Goal: Information Seeking & Learning: Learn about a topic

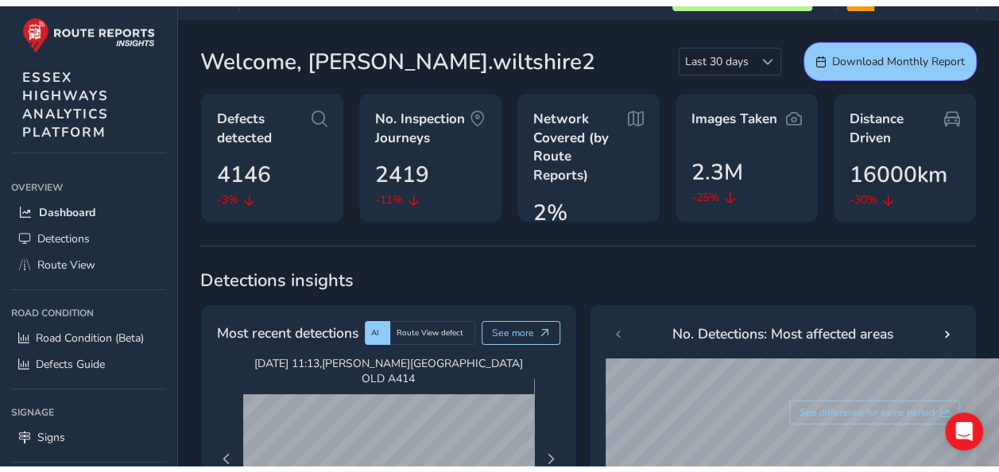
scroll to position [80, 0]
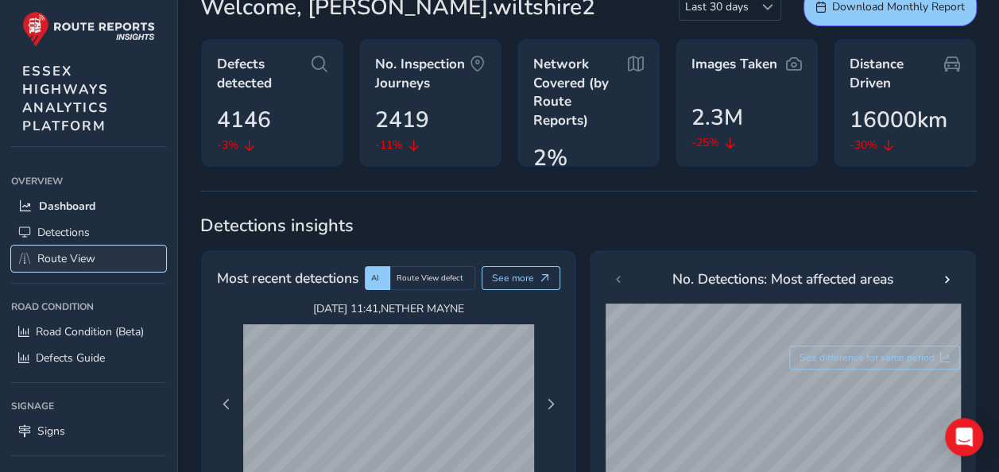
click at [104, 254] on link "Route View" at bounding box center [88, 259] width 155 height 26
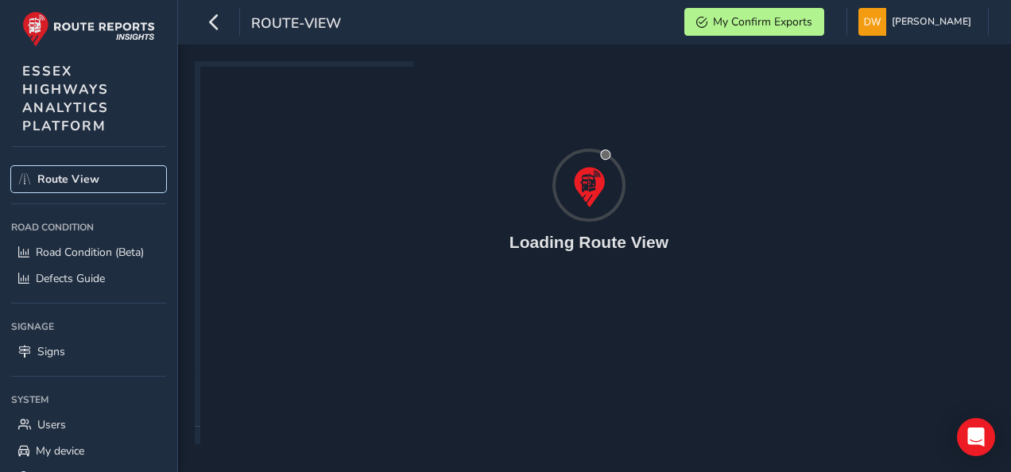
scroll to position [24, 0]
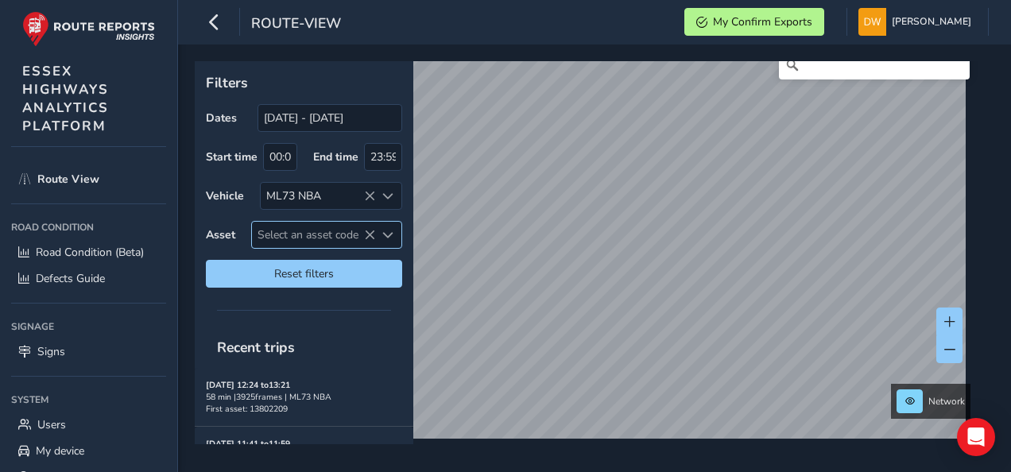
click at [293, 230] on span "Select an asset code" at bounding box center [313, 235] width 123 height 26
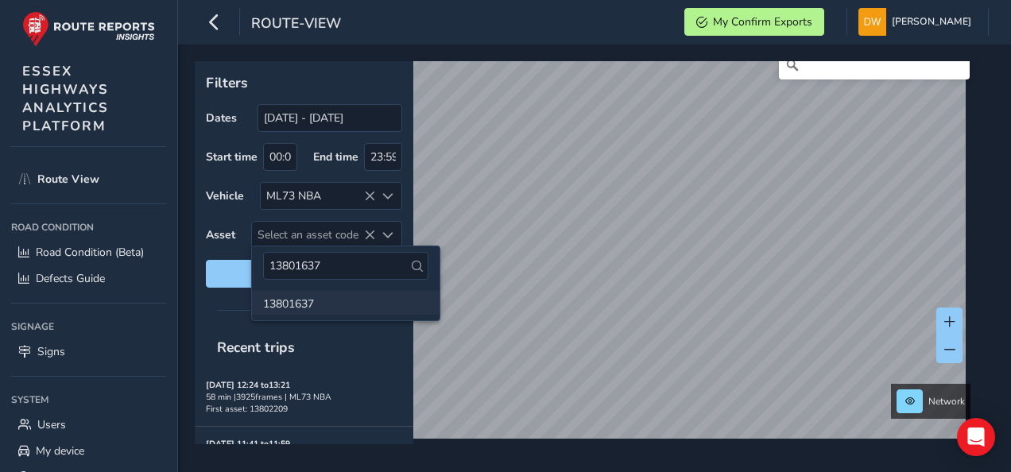
type input "13801637"
drag, startPoint x: 319, startPoint y: 297, endPoint x: 329, endPoint y: 302, distance: 11.7
click at [318, 297] on li "13801637" at bounding box center [346, 303] width 188 height 24
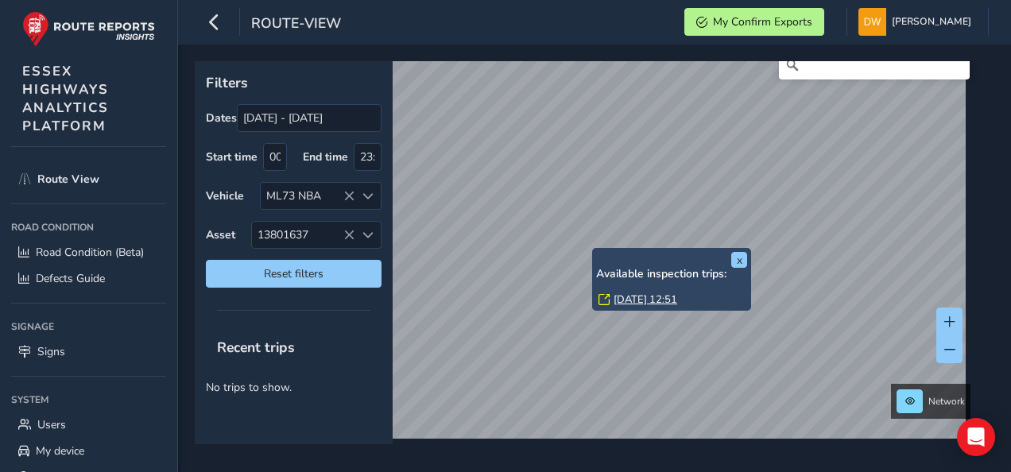
click at [623, 296] on link "[DATE] 12:51" at bounding box center [646, 300] width 64 height 14
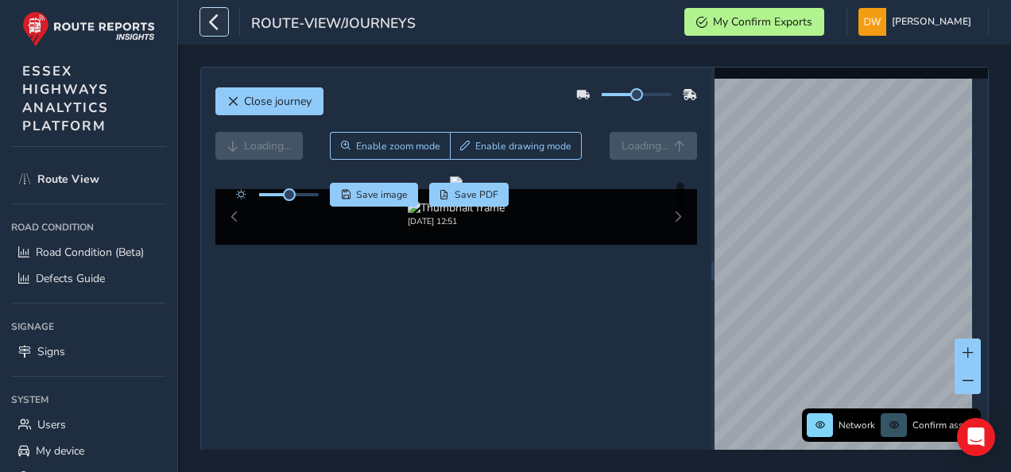
click at [216, 26] on icon "button" at bounding box center [214, 22] width 17 height 28
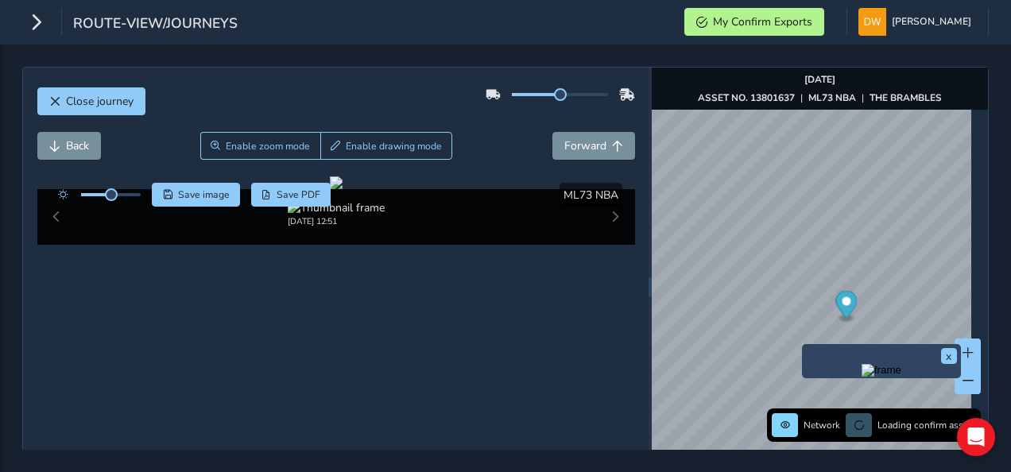
click at [804, 345] on div "x" at bounding box center [881, 361] width 159 height 34
click at [862, 377] on img "Preview frame" at bounding box center [882, 370] width 40 height 13
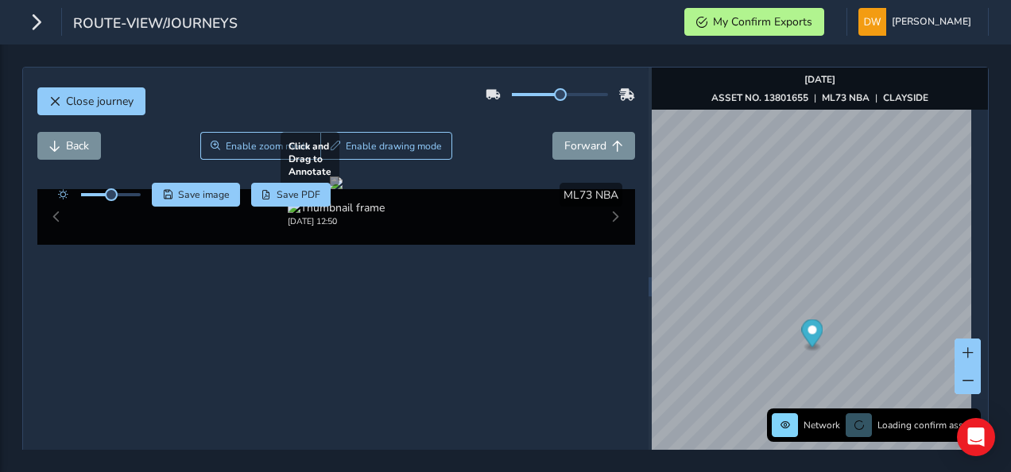
scroll to position [80, 0]
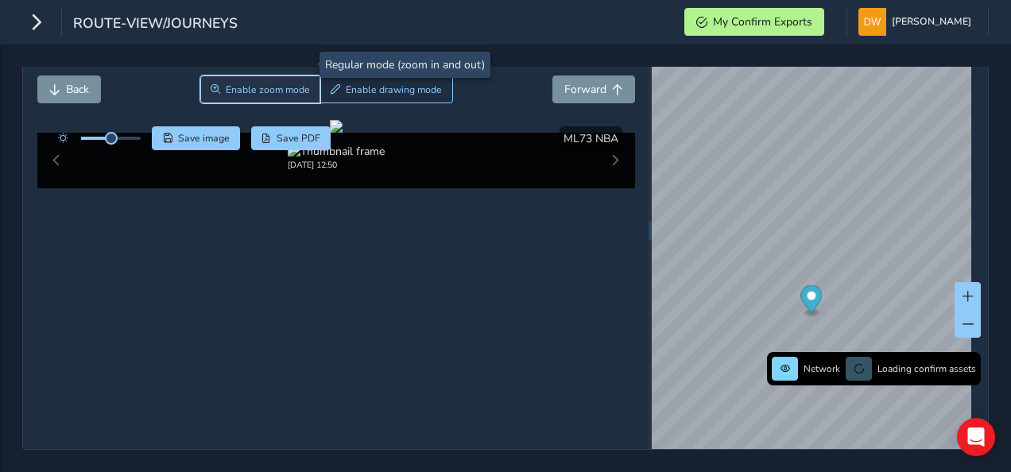
click at [245, 76] on button "Enable zoom mode" at bounding box center [260, 90] width 121 height 28
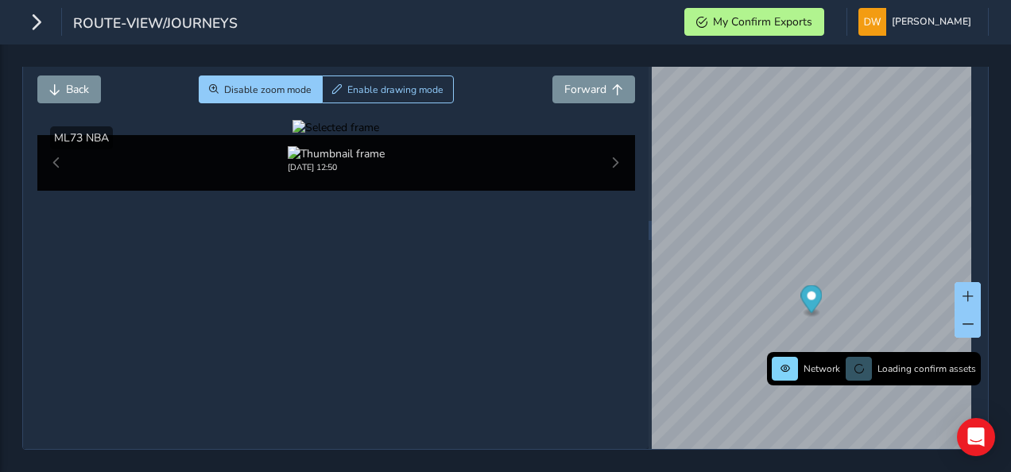
click at [293, 135] on div at bounding box center [336, 127] width 87 height 15
click at [191, 312] on img at bounding box center [994, 141] width 2290 height 1288
click at [293, 135] on div at bounding box center [336, 127] width 87 height 15
click at [191, 312] on img at bounding box center [994, 141] width 2290 height 1288
click at [293, 135] on div at bounding box center [336, 127] width 87 height 15
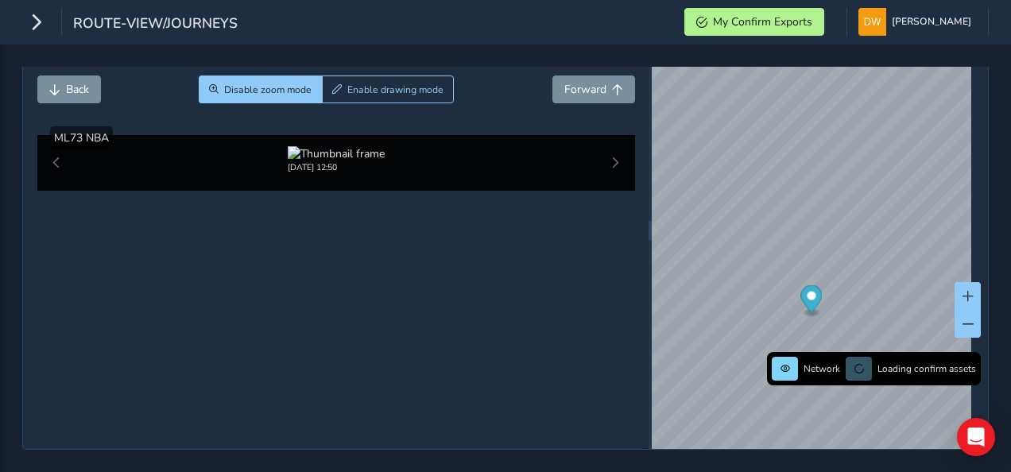
click at [194, 314] on img at bounding box center [985, 132] width 2290 height 1288
click at [293, 135] on div at bounding box center [336, 127] width 87 height 15
click at [196, 309] on img at bounding box center [980, 150] width 2290 height 1288
click at [293, 135] on div at bounding box center [336, 127] width 87 height 15
click at [196, 297] on img at bounding box center [978, 182] width 2290 height 1288
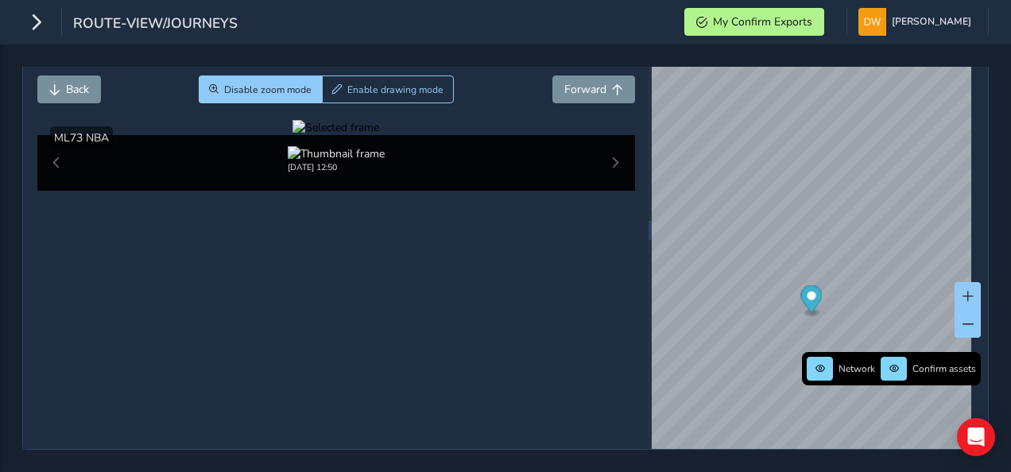
scroll to position [96, 0]
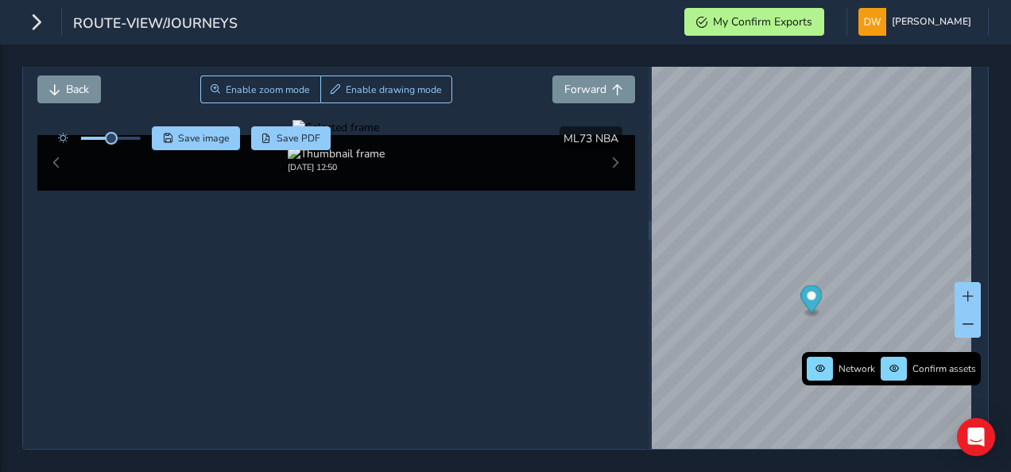
scroll to position [17, 0]
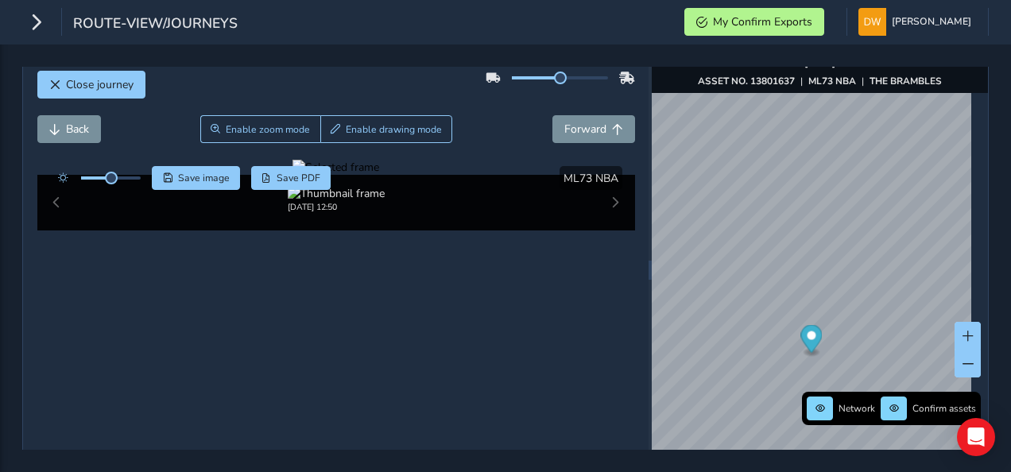
click at [169, 104] on div "Close journey" at bounding box center [336, 90] width 598 height 51
click at [249, 133] on span "Enable zoom mode" at bounding box center [268, 129] width 84 height 13
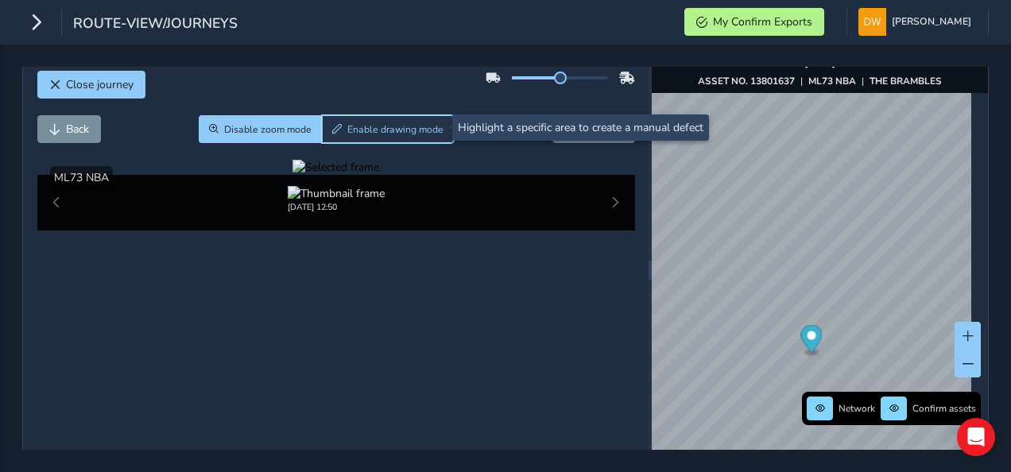
click at [328, 139] on button "Enable drawing mode" at bounding box center [388, 129] width 133 height 28
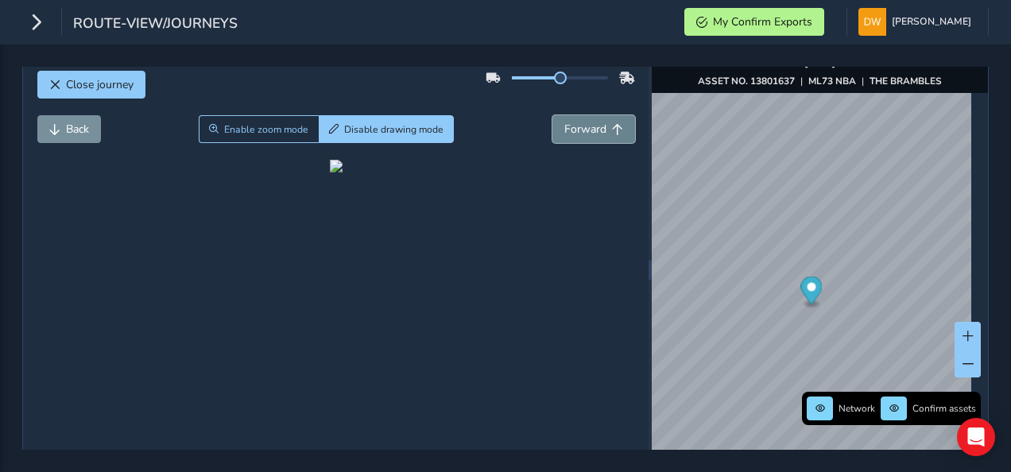
click at [565, 130] on span "Forward" at bounding box center [586, 129] width 42 height 15
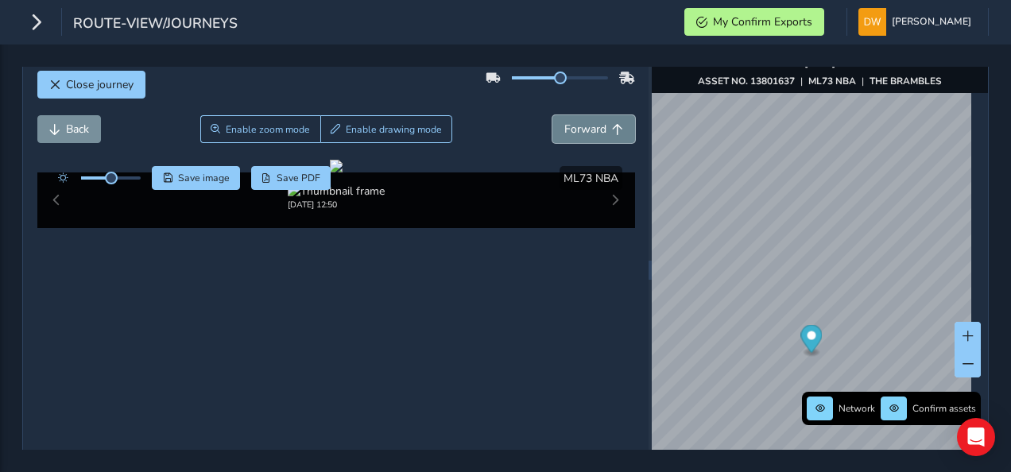
click at [565, 130] on span "Forward" at bounding box center [586, 129] width 42 height 15
click at [354, 181] on div "Save image Save PDF Hide detections ML73 NBA" at bounding box center [336, 178] width 598 height 24
click at [581, 135] on button "Forward" at bounding box center [594, 129] width 83 height 28
click at [580, 135] on button "Forward" at bounding box center [594, 129] width 83 height 28
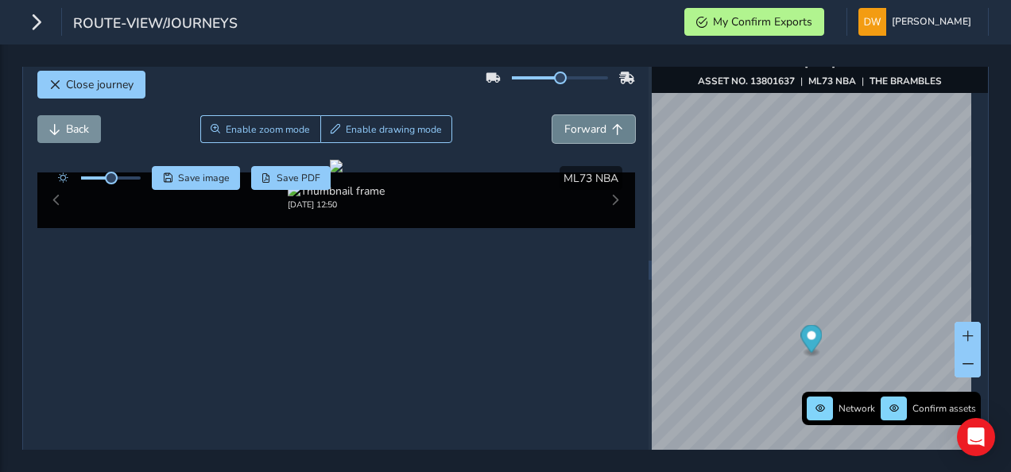
click at [580, 135] on button "Forward" at bounding box center [594, 129] width 83 height 28
click at [100, 130] on button "Back" at bounding box center [69, 129] width 64 height 28
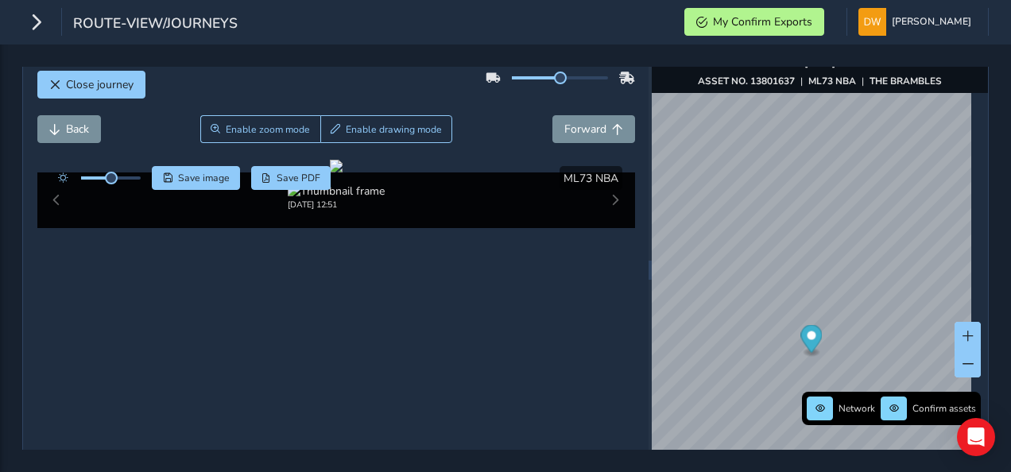
click at [568, 143] on div "Back Enable zoom mode Enable drawing mode Forward" at bounding box center [336, 137] width 598 height 45
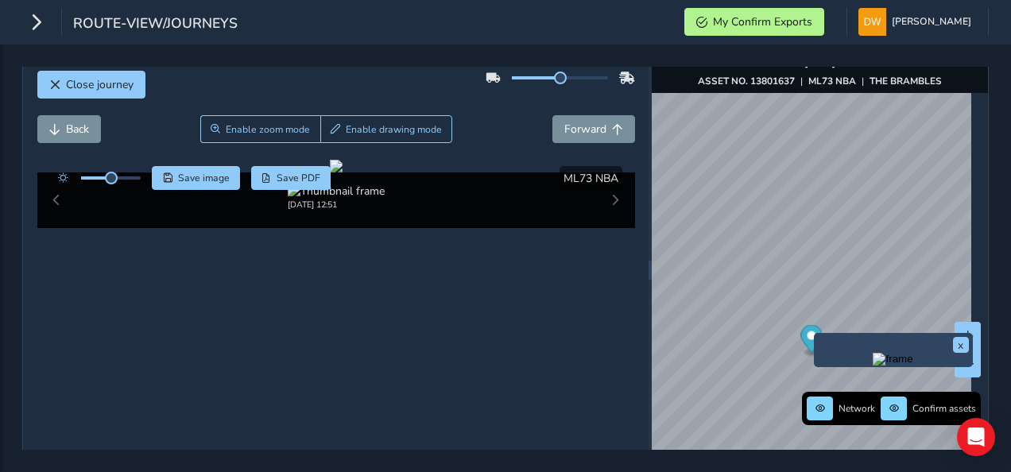
click at [873, 361] on img "Preview frame" at bounding box center [893, 359] width 40 height 13
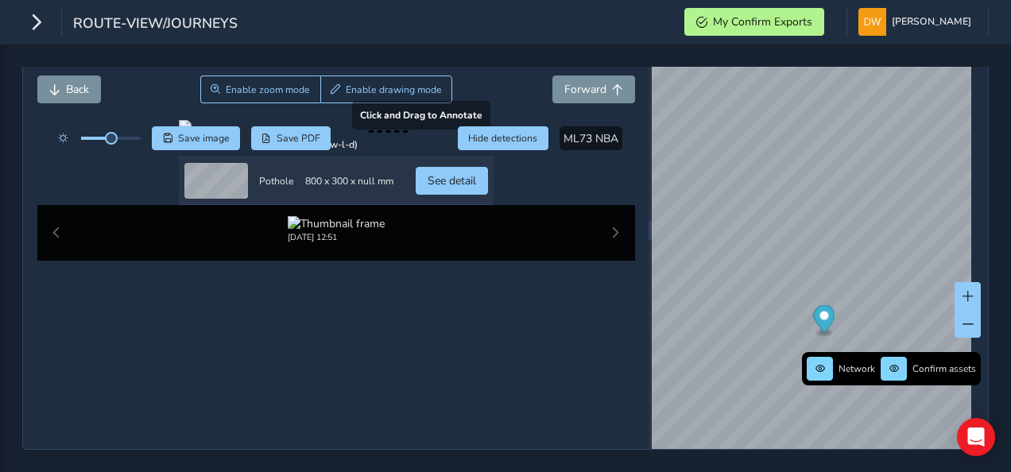
scroll to position [176, 0]
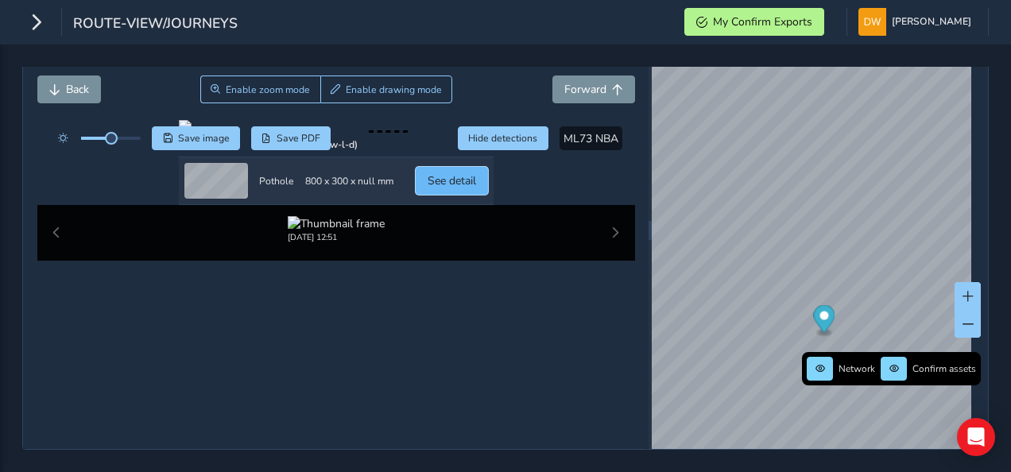
click at [488, 195] on button "See detail" at bounding box center [452, 181] width 72 height 28
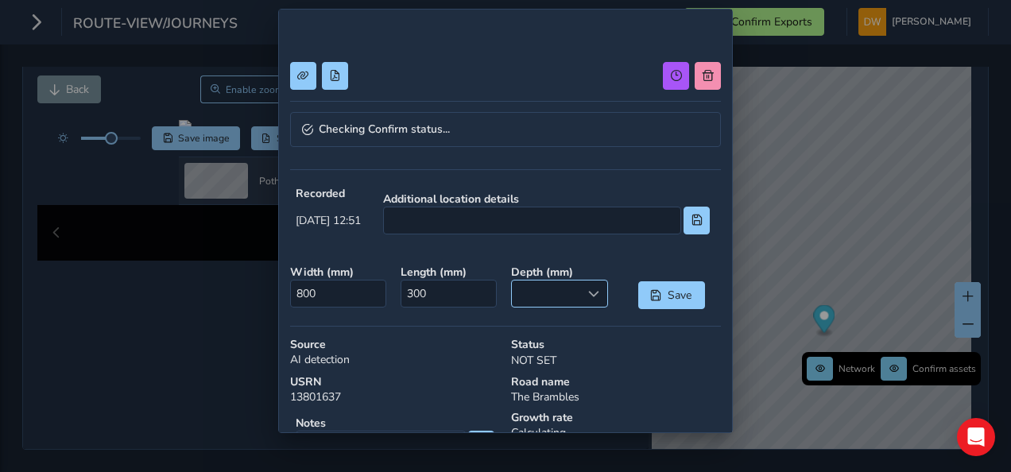
scroll to position [212, 0]
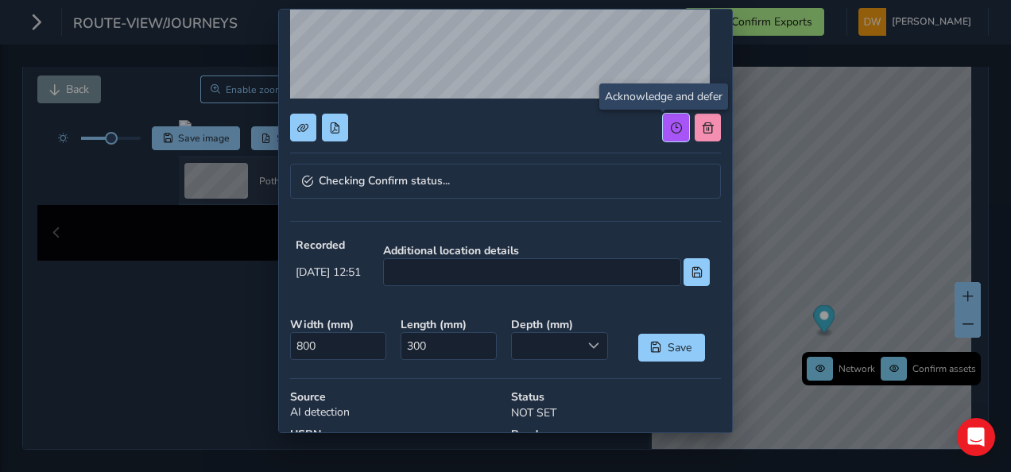
click at [663, 138] on button at bounding box center [676, 128] width 26 height 28
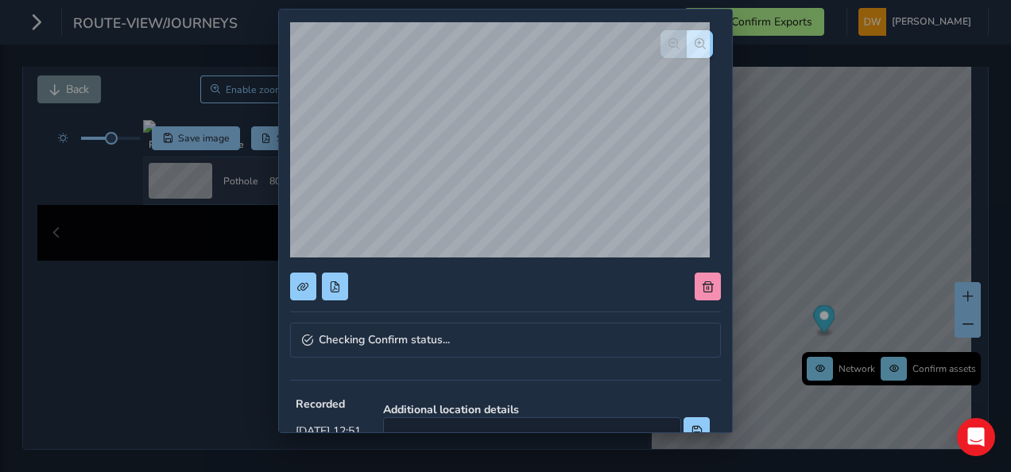
scroll to position [0, 0]
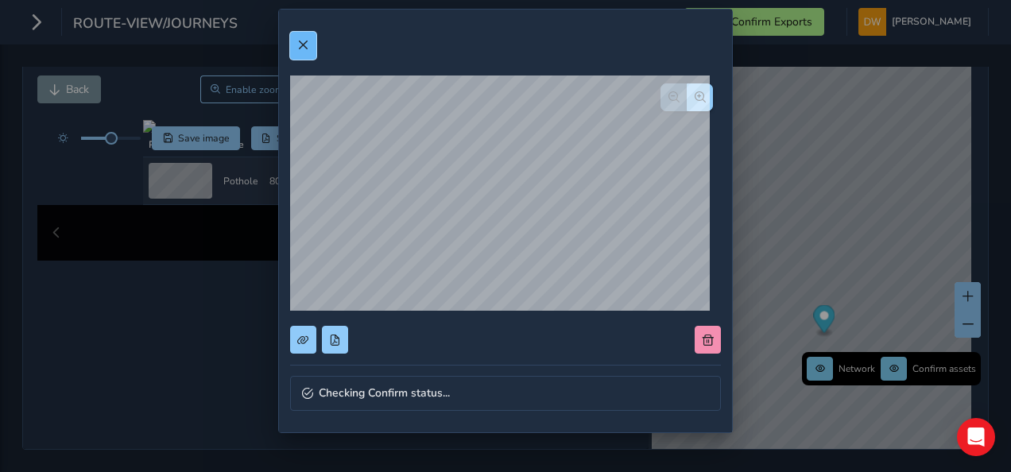
click at [294, 49] on button at bounding box center [303, 46] width 26 height 28
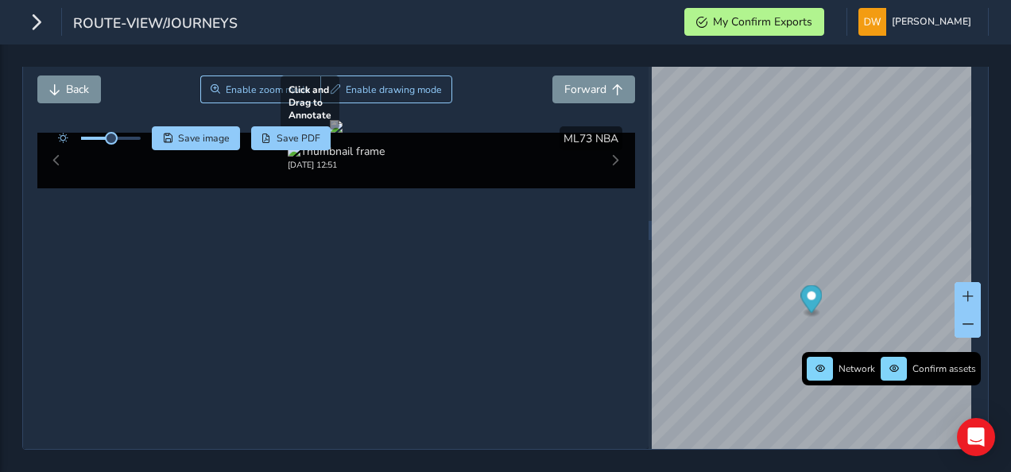
scroll to position [155, 0]
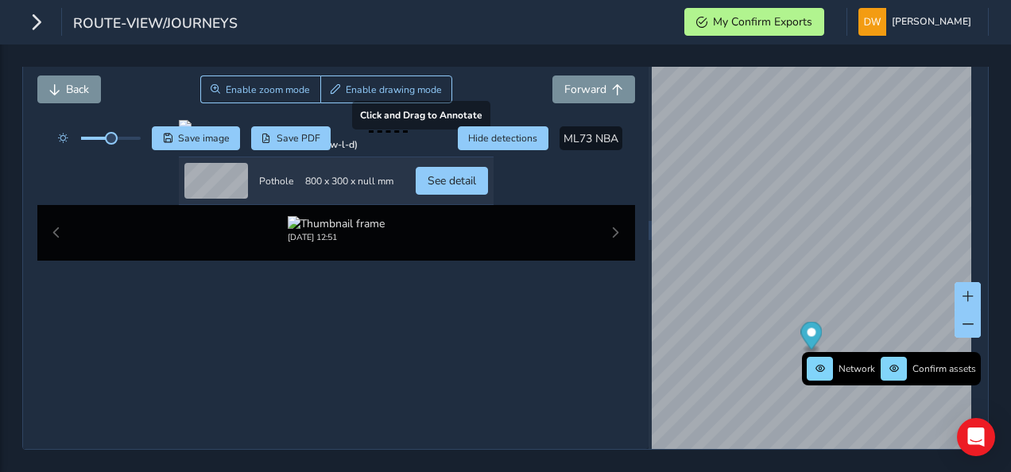
scroll to position [155, 0]
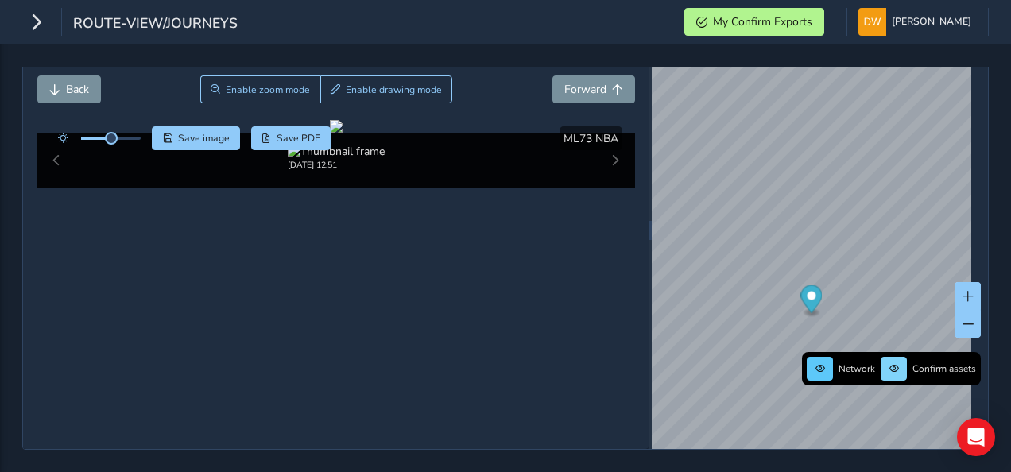
scroll to position [155, 0]
click at [821, 345] on div "x" at bounding box center [884, 358] width 151 height 26
click at [864, 361] on img "Preview frame" at bounding box center [884, 367] width 40 height 13
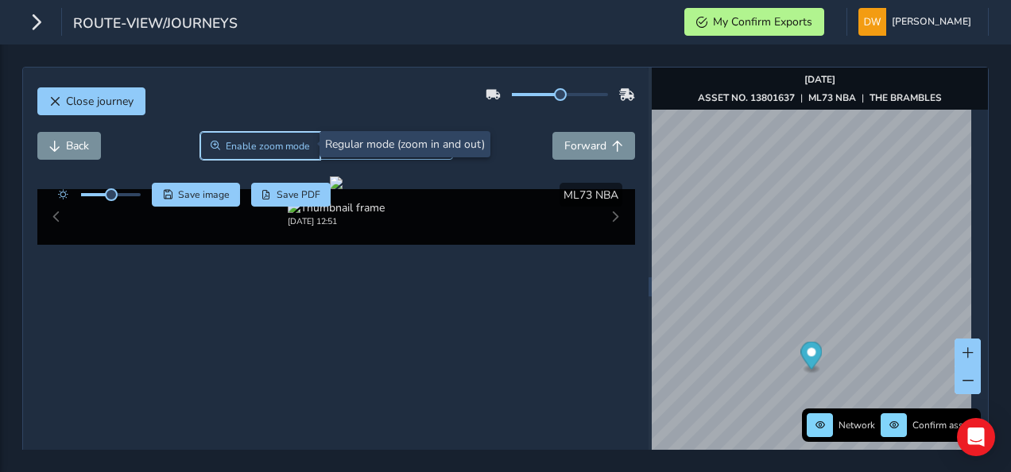
click at [286, 153] on button "Enable zoom mode" at bounding box center [260, 146] width 121 height 28
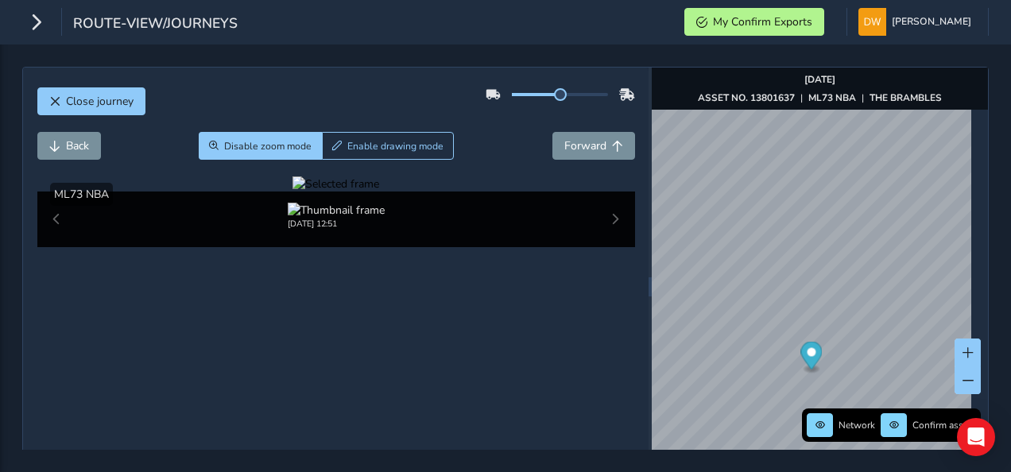
click at [379, 192] on div at bounding box center [336, 184] width 87 height 15
click at [487, 381] on img at bounding box center [142, 227] width 2290 height 1288
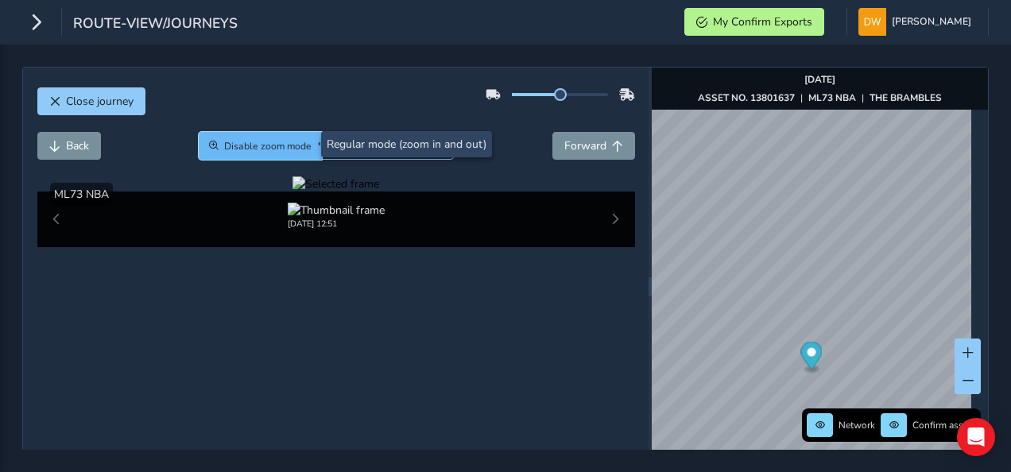
click at [266, 152] on button "Disable zoom mode" at bounding box center [260, 146] width 123 height 28
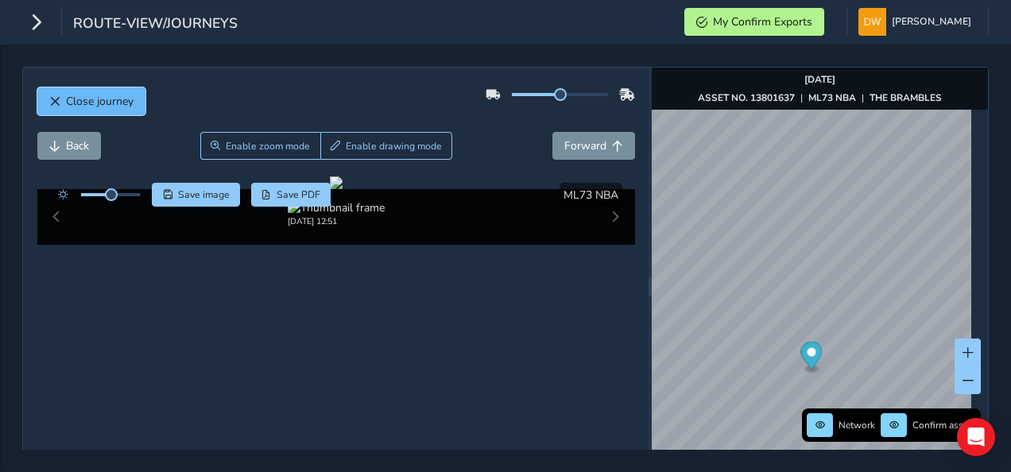
click at [110, 89] on button "Close journey" at bounding box center [91, 101] width 108 height 28
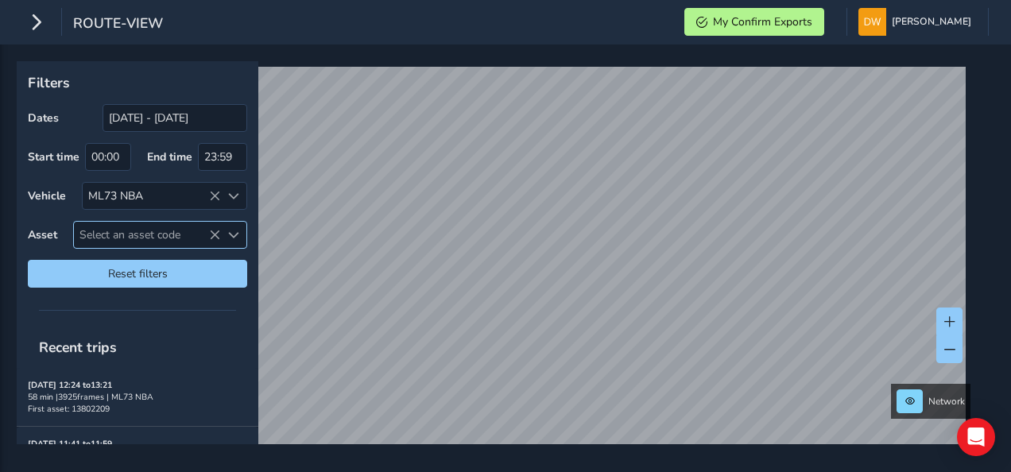
click at [146, 228] on span "Select an asset code" at bounding box center [147, 235] width 146 height 26
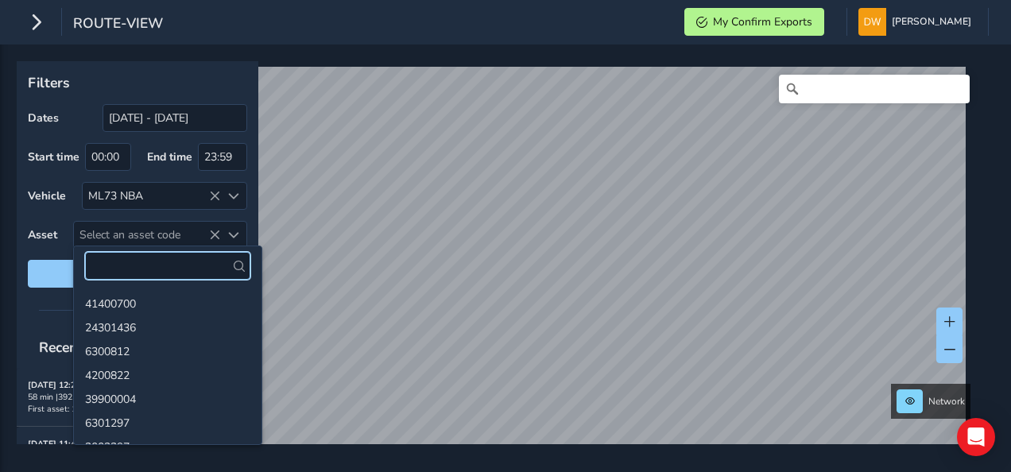
paste input "13801867"
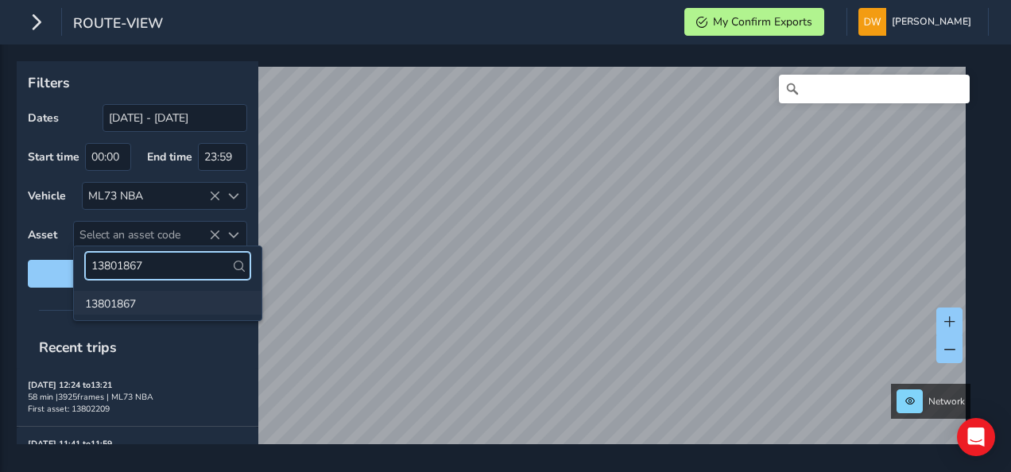
type input "13801867"
click at [128, 301] on li "13801867" at bounding box center [168, 303] width 188 height 24
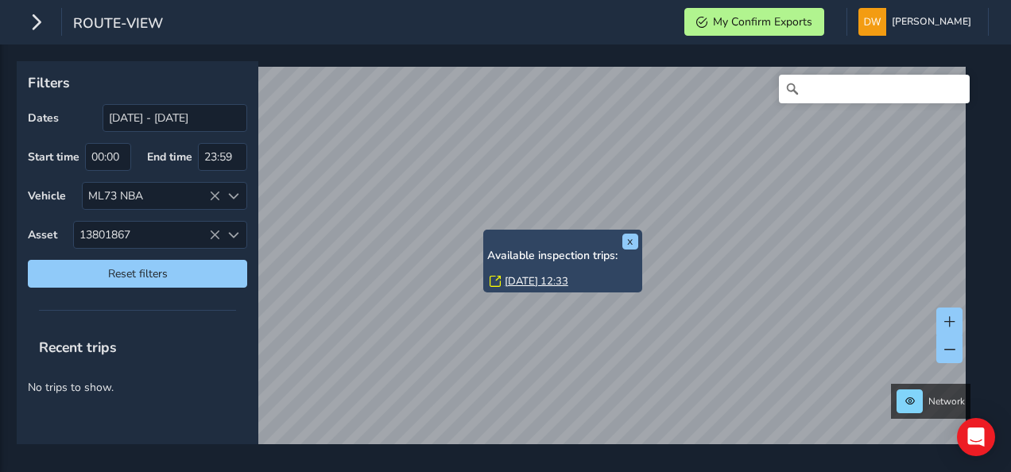
click at [522, 278] on link "[DATE] 12:33" at bounding box center [537, 281] width 64 height 14
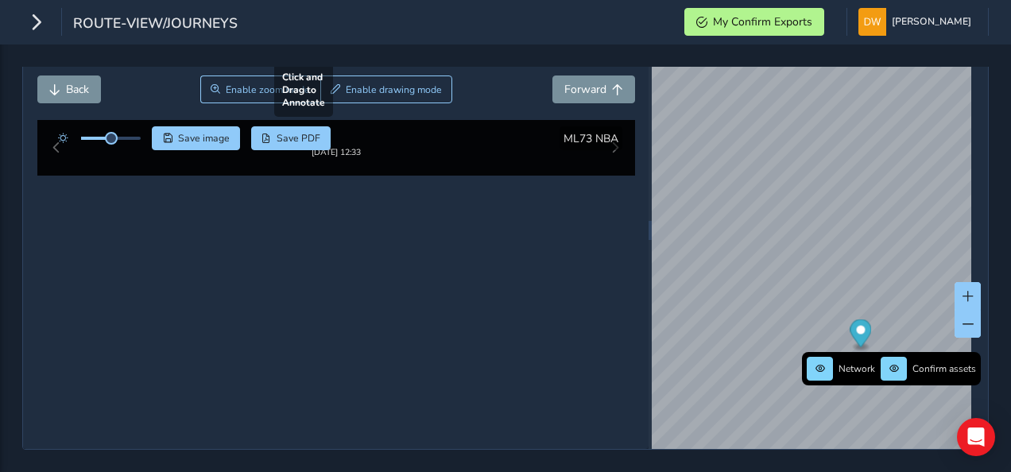
scroll to position [155, 0]
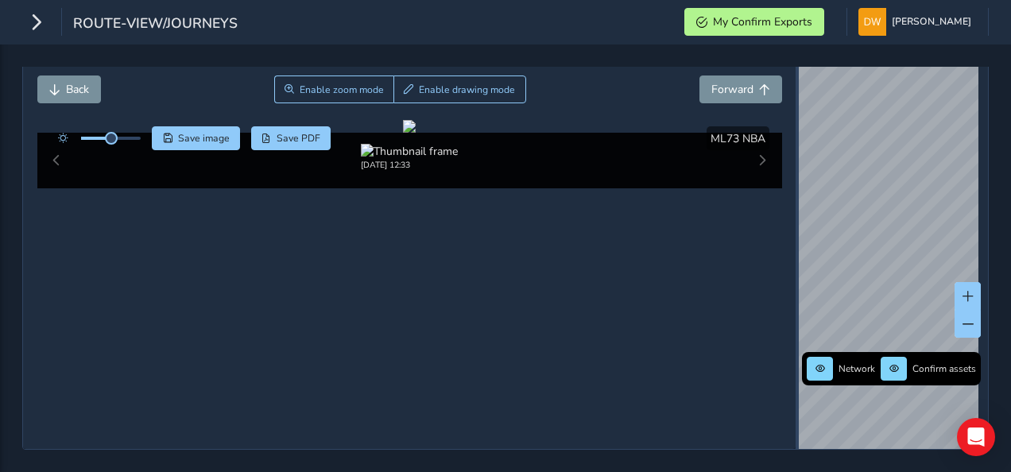
drag, startPoint x: 642, startPoint y: 247, endPoint x: 788, endPoint y: 275, distance: 148.1
click at [796, 275] on div at bounding box center [797, 230] width 3 height 438
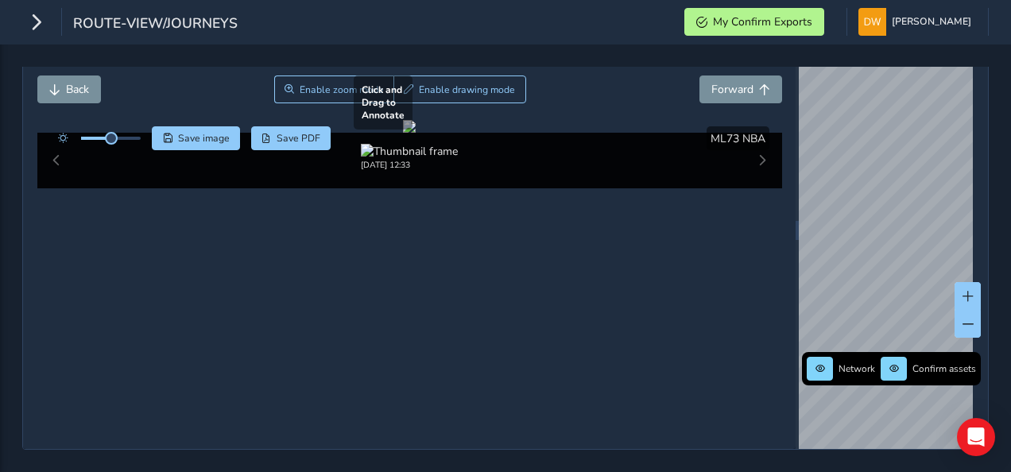
scroll to position [157, 0]
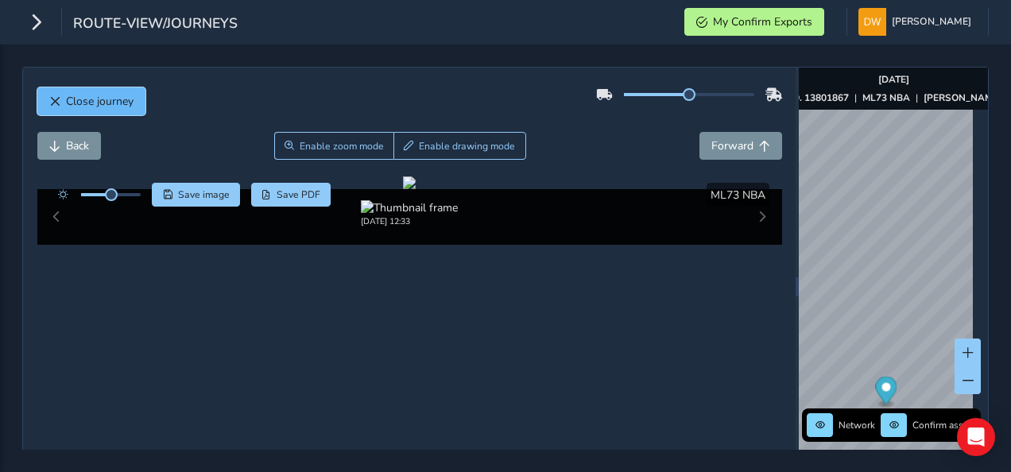
click at [134, 99] on button "Close journey" at bounding box center [91, 101] width 108 height 28
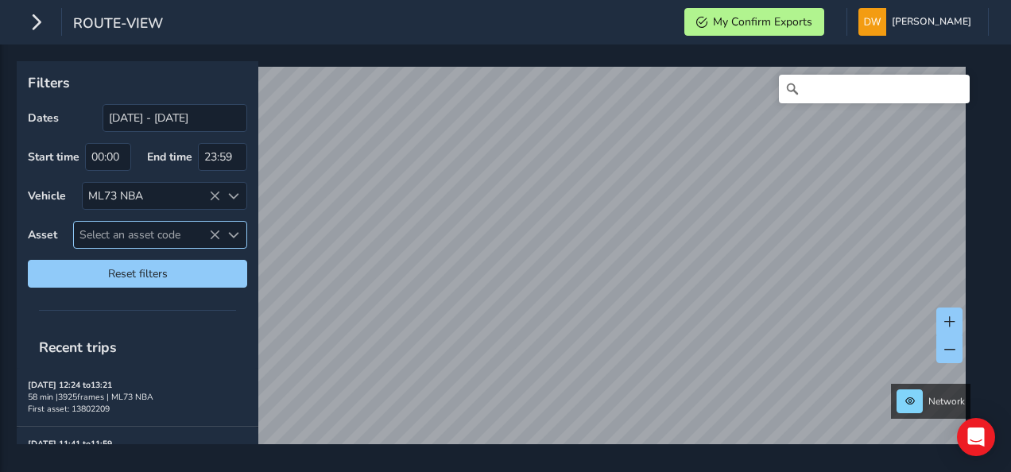
click at [121, 224] on span "Select an asset code" at bounding box center [147, 235] width 146 height 26
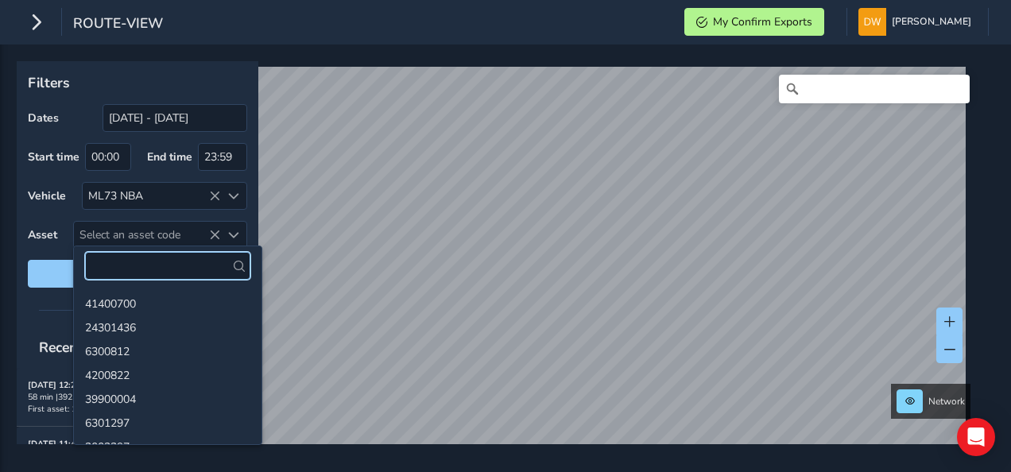
paste input "13801784"
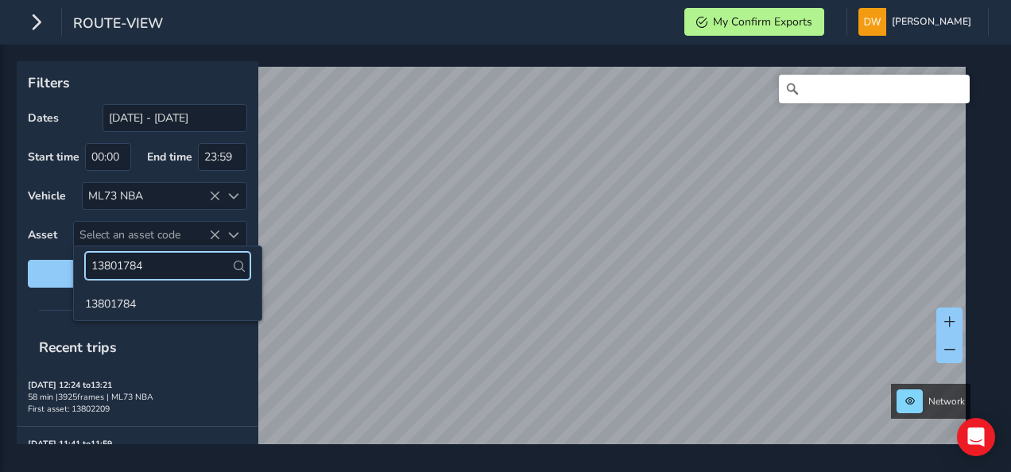
type input "13801784"
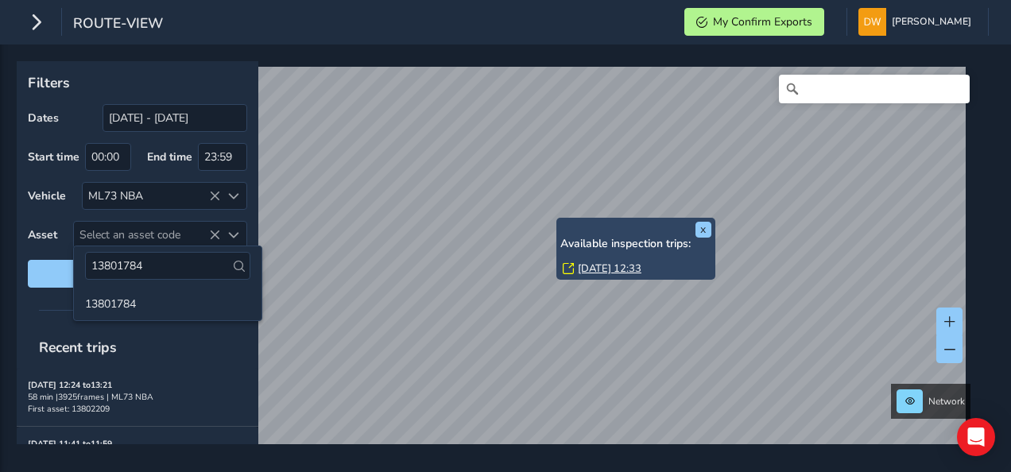
click at [585, 264] on link "[DATE] 12:33" at bounding box center [610, 269] width 64 height 14
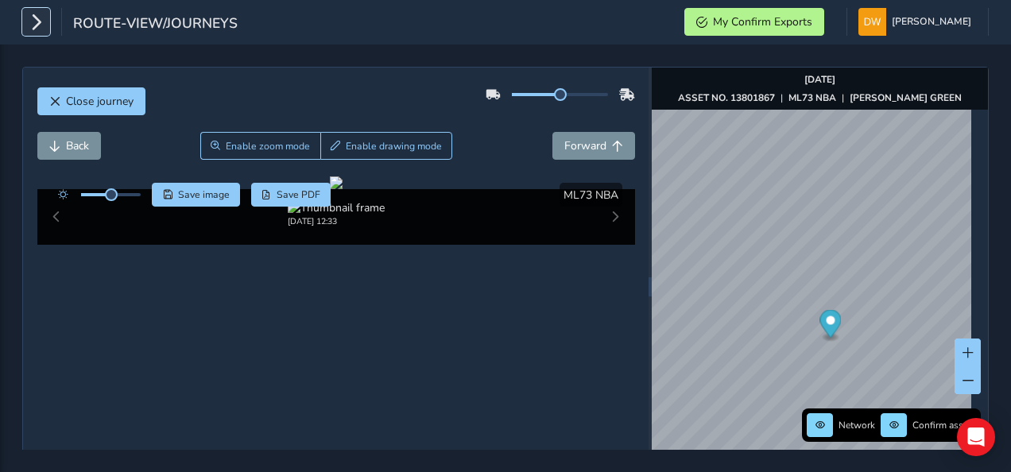
click at [43, 29] on icon "button" at bounding box center [36, 22] width 17 height 28
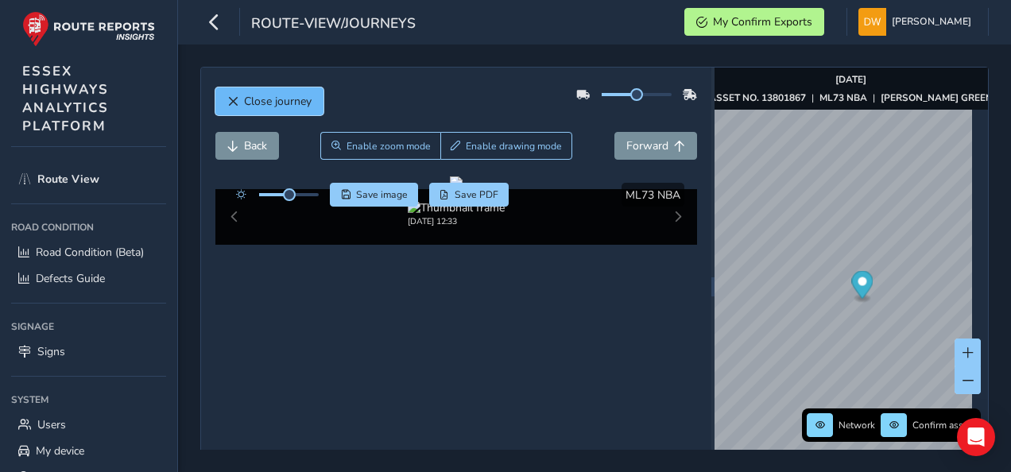
click at [227, 89] on button "Close journey" at bounding box center [269, 101] width 108 height 28
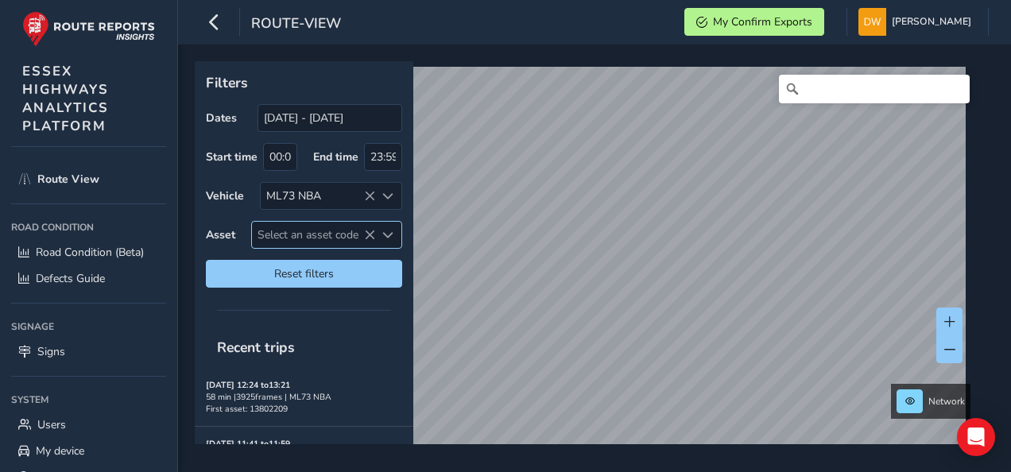
click at [285, 230] on span "Select an asset code" at bounding box center [313, 235] width 123 height 26
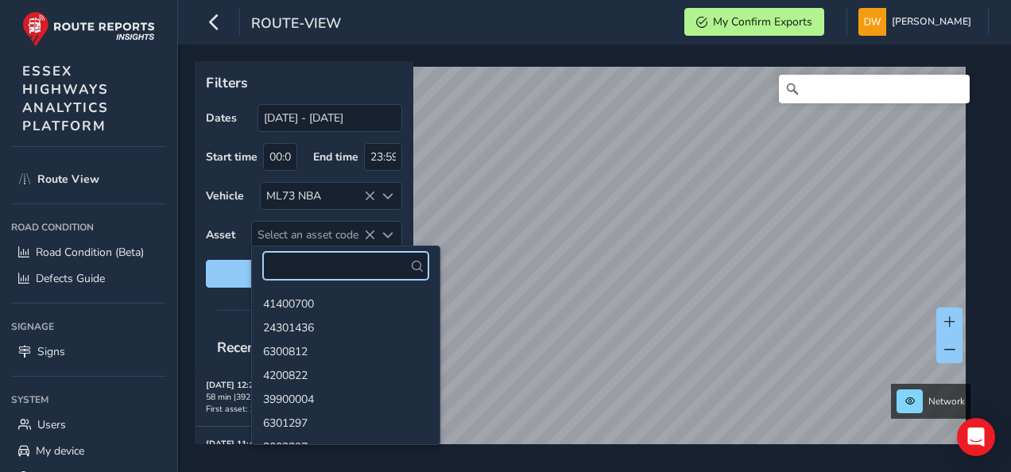
paste input "13801784"
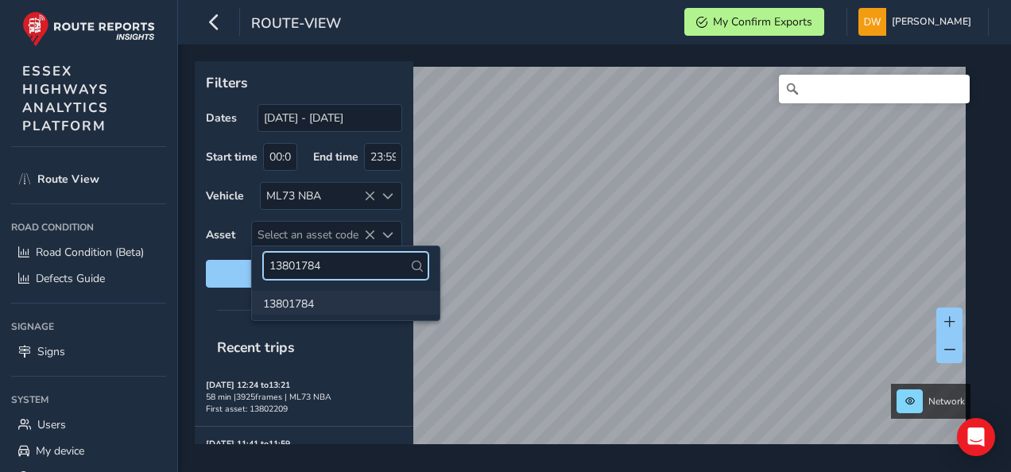
type input "13801784"
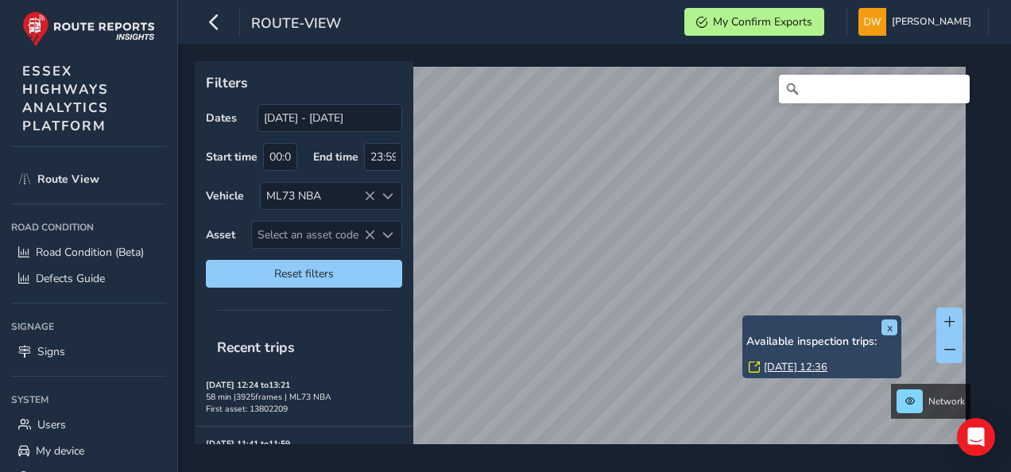
click at [767, 367] on link "[DATE] 12:36" at bounding box center [796, 367] width 64 height 14
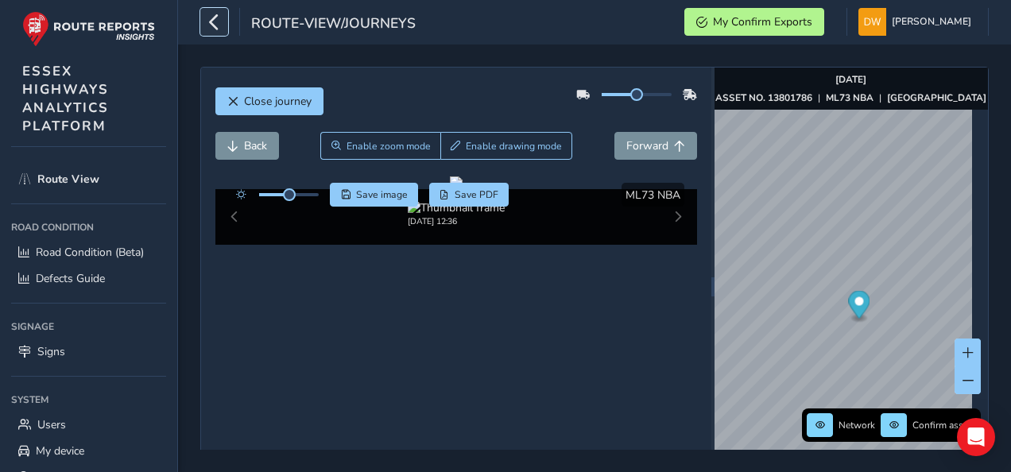
click at [216, 29] on icon "button" at bounding box center [214, 22] width 17 height 28
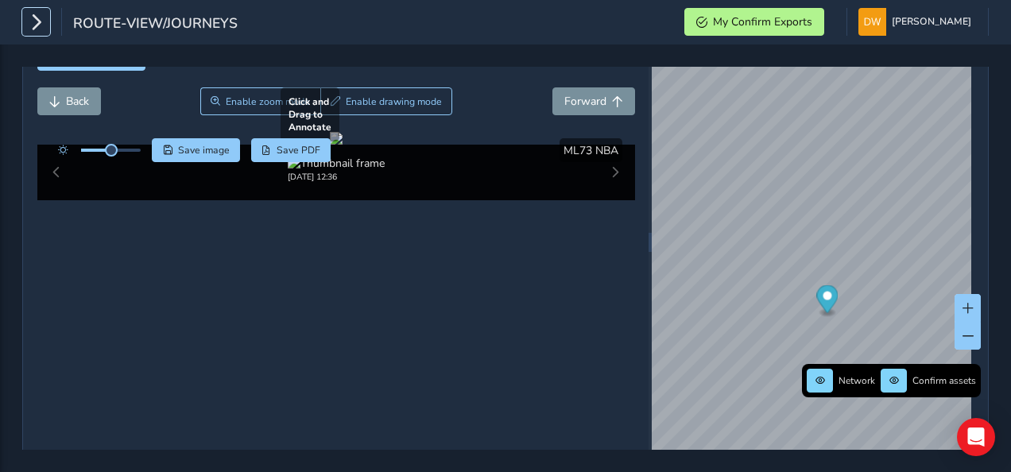
scroll to position [80, 0]
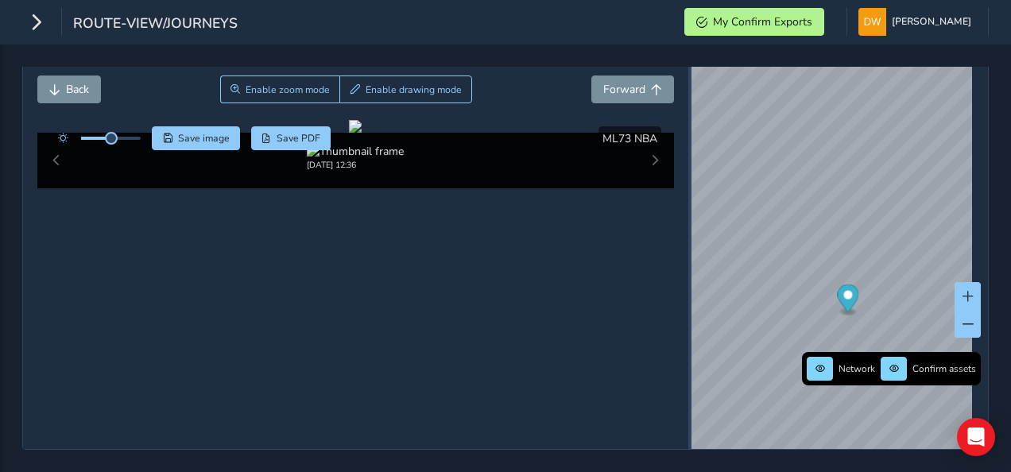
click at [682, 272] on div "Close journey Back Enable zoom mode Enable drawing mode Forward Click and Drag …" at bounding box center [505, 230] width 967 height 440
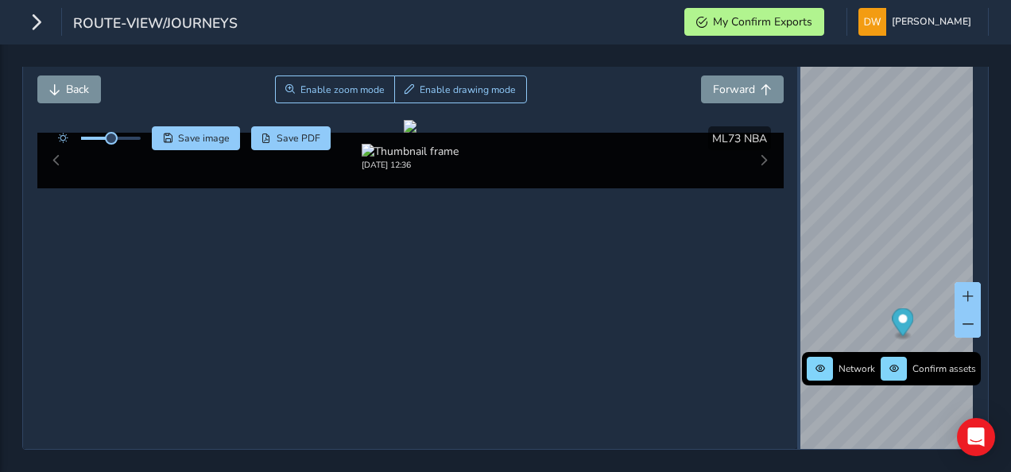
drag, startPoint x: 681, startPoint y: 264, endPoint x: 781, endPoint y: 277, distance: 101.0
click at [798, 278] on div at bounding box center [799, 230] width 3 height 438
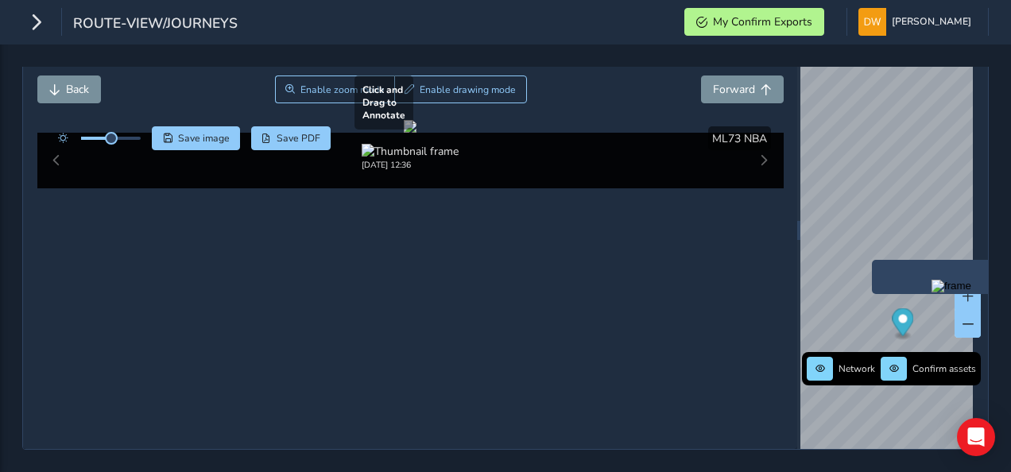
scroll to position [159, 0]
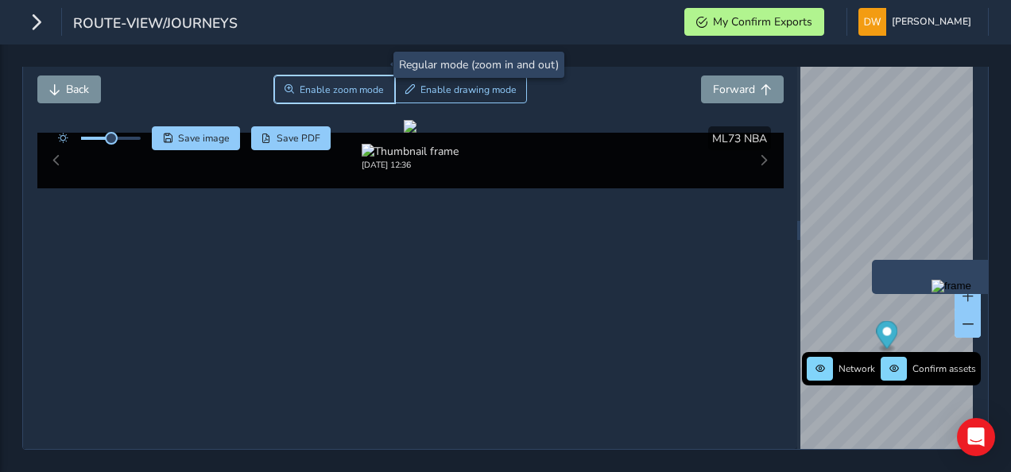
click at [332, 76] on button "Enable zoom mode" at bounding box center [334, 90] width 121 height 28
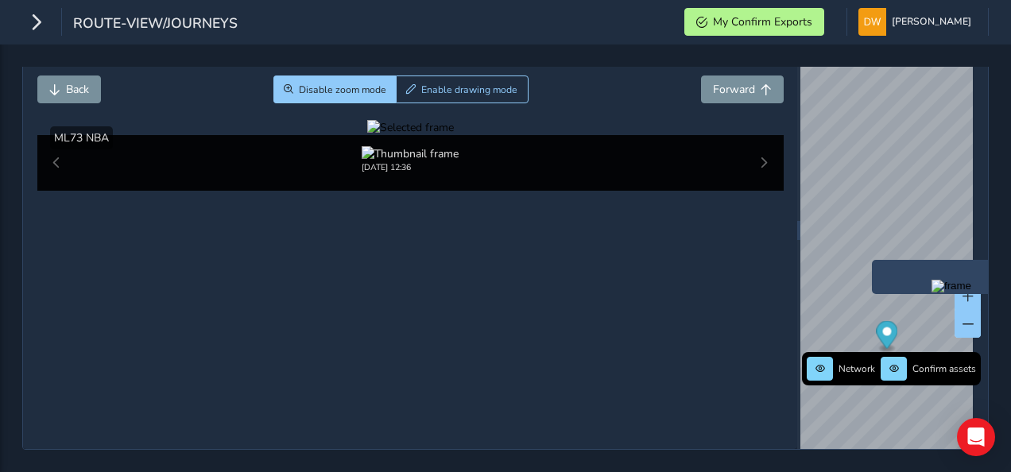
click at [454, 135] on div at bounding box center [410, 127] width 87 height 15
click at [489, 351] on img at bounding box center [560, 227] width 2290 height 1288
click at [454, 135] on div at bounding box center [410, 127] width 87 height 15
click at [512, 351] on img at bounding box center [511, 227] width 2290 height 1288
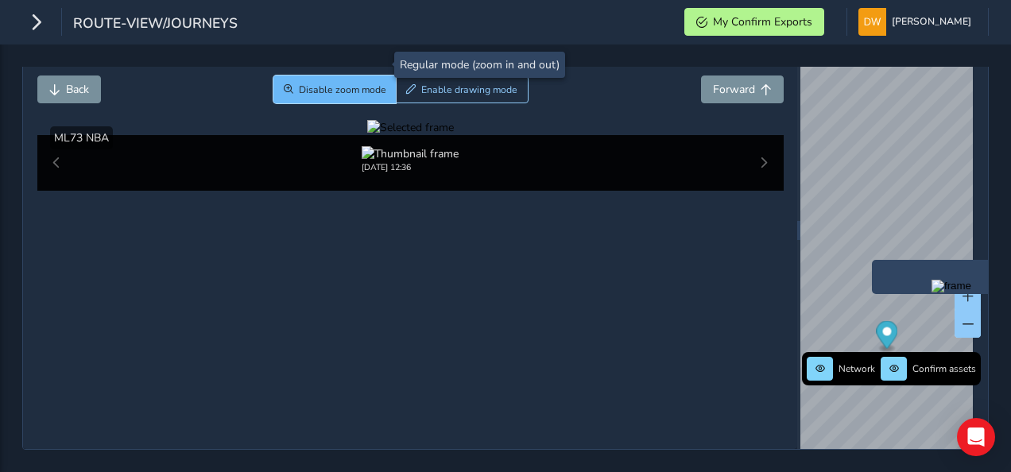
click at [304, 77] on button "Disable zoom mode" at bounding box center [335, 90] width 123 height 28
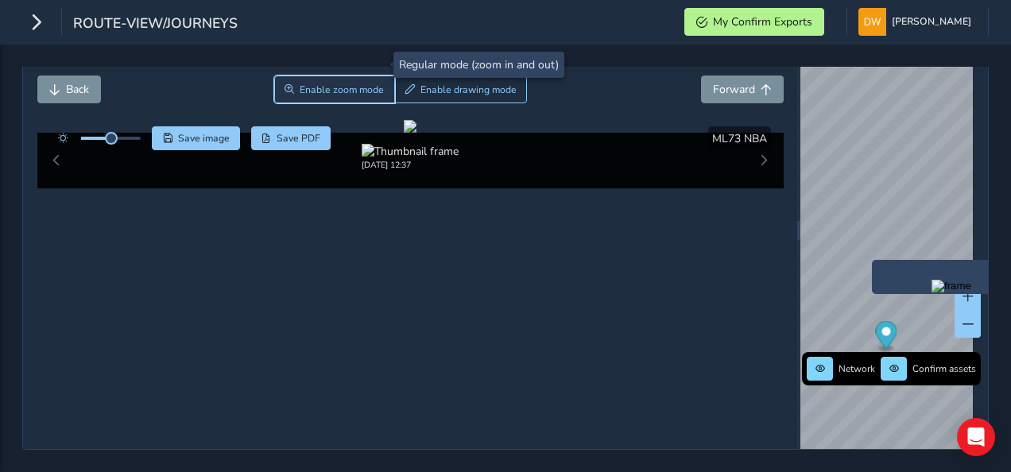
click at [355, 83] on span "Enable zoom mode" at bounding box center [342, 89] width 84 height 13
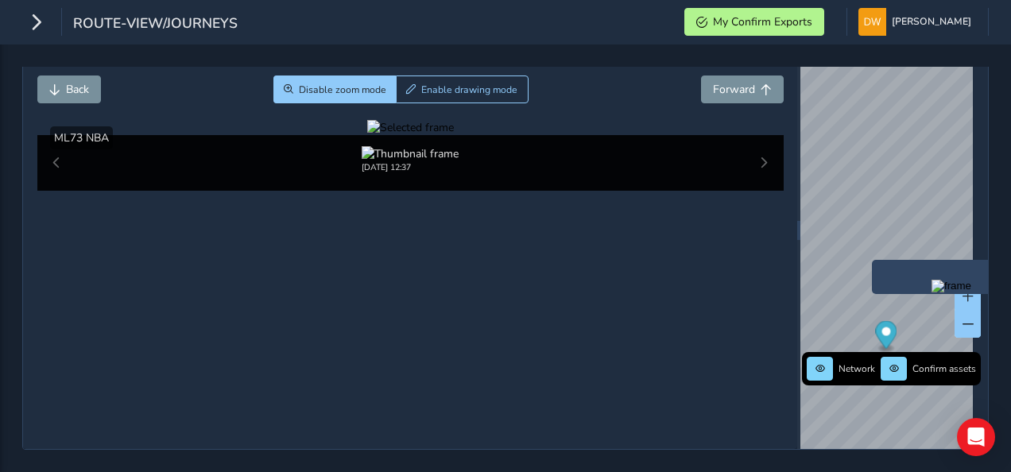
click at [454, 135] on div at bounding box center [410, 127] width 87 height 15
click at [590, 338] on img at bounding box center [347, 254] width 2290 height 1288
click at [454, 135] on div at bounding box center [410, 127] width 87 height 15
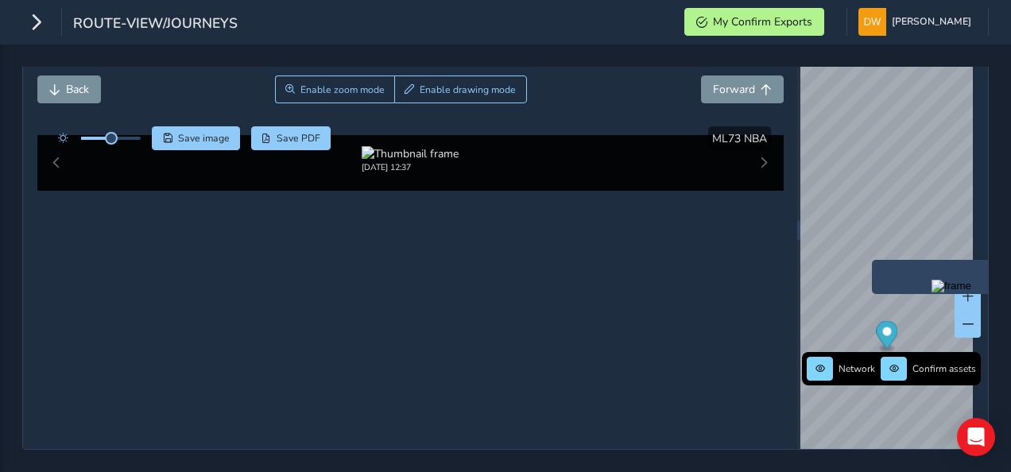
click at [510, 326] on img at bounding box center [511, 277] width 2290 height 1288
click at [454, 135] on div at bounding box center [410, 127] width 87 height 15
click at [469, 337] on img at bounding box center [602, 255] width 2290 height 1288
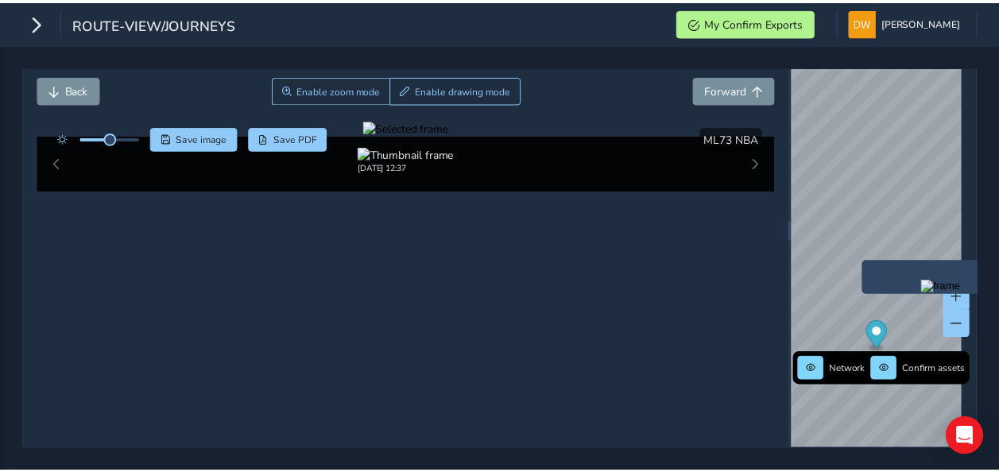
scroll to position [159, 0]
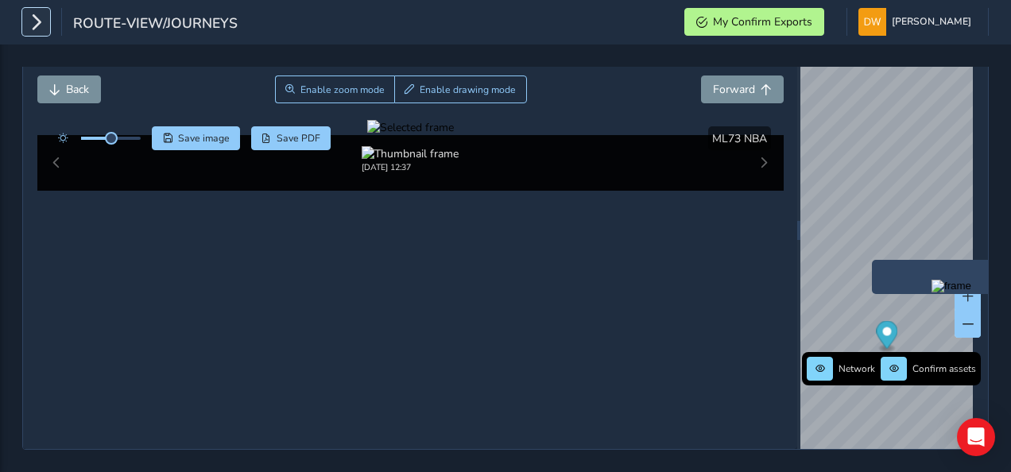
click at [37, 25] on icon "button" at bounding box center [36, 22] width 17 height 28
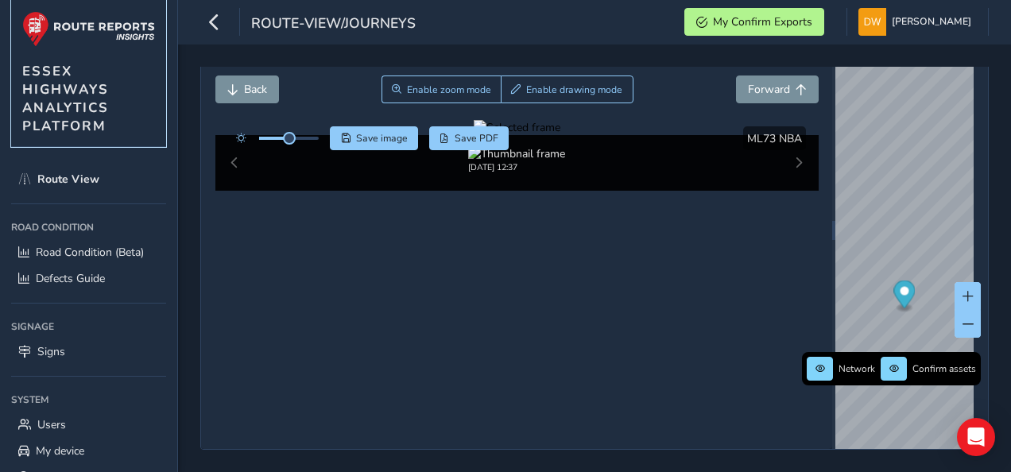
click at [37, 25] on img at bounding box center [88, 29] width 133 height 36
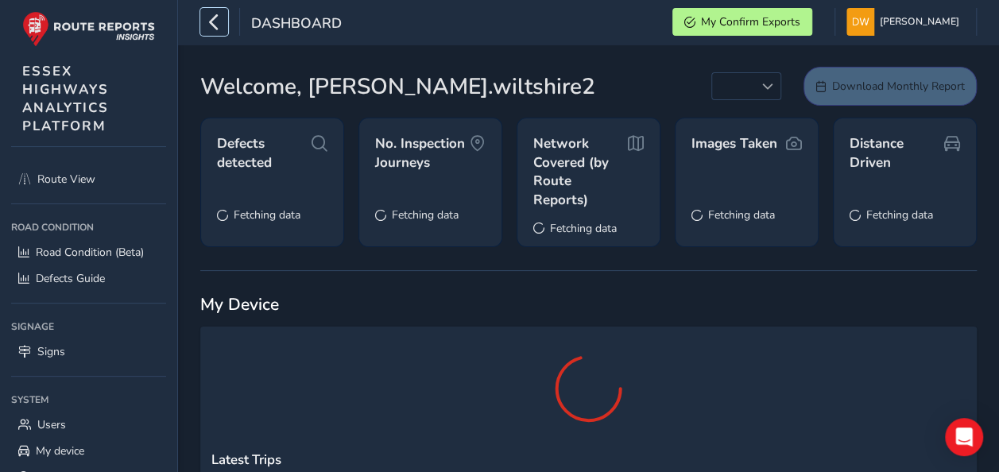
click at [215, 29] on icon "button" at bounding box center [214, 22] width 17 height 28
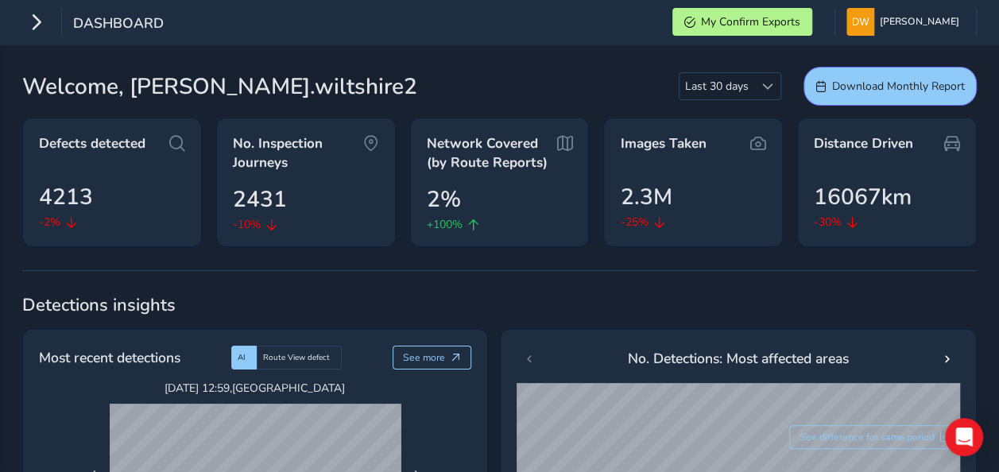
click at [219, 27] on div "Dashboard My Confirm Exports [PERSON_NAME] Colour Scheme: Dark Dim Light Logout" at bounding box center [499, 22] width 999 height 45
click at [48, 21] on button "button" at bounding box center [36, 22] width 28 height 28
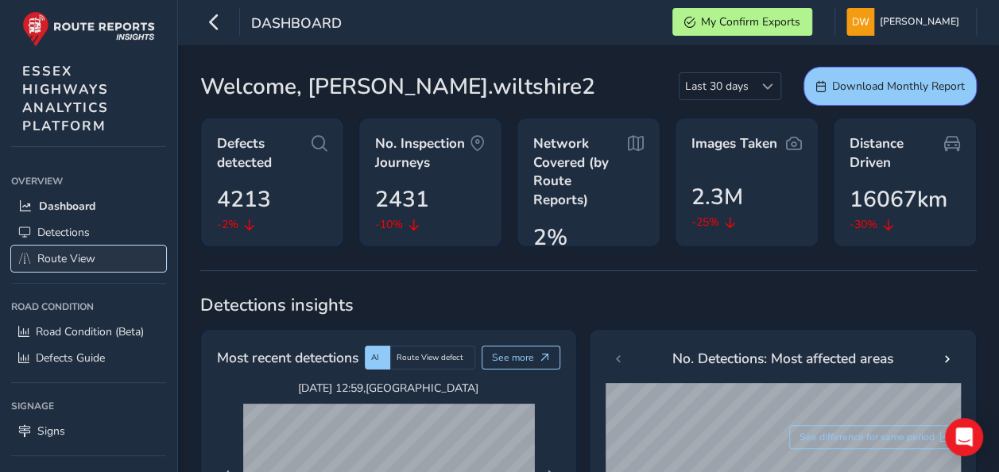
click at [86, 261] on span "Route View" at bounding box center [66, 258] width 58 height 15
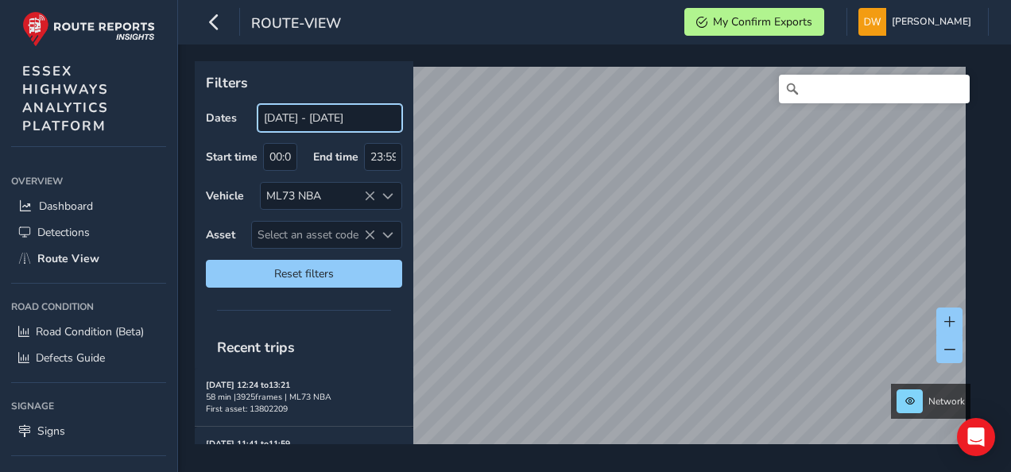
click at [356, 116] on input "[DATE] - [DATE]" at bounding box center [330, 118] width 145 height 28
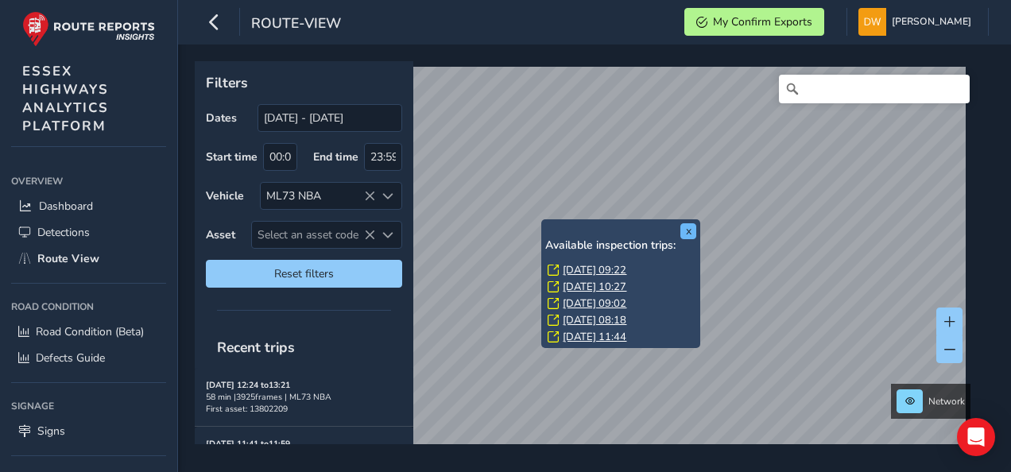
click at [687, 239] on div "x Available inspection trips: [GEOGRAPHIC_DATA][DATE] 09:22 [DATE] 10:27 [DATE]…" at bounding box center [620, 284] width 151 height 122
click at [688, 233] on button "x" at bounding box center [689, 231] width 16 height 16
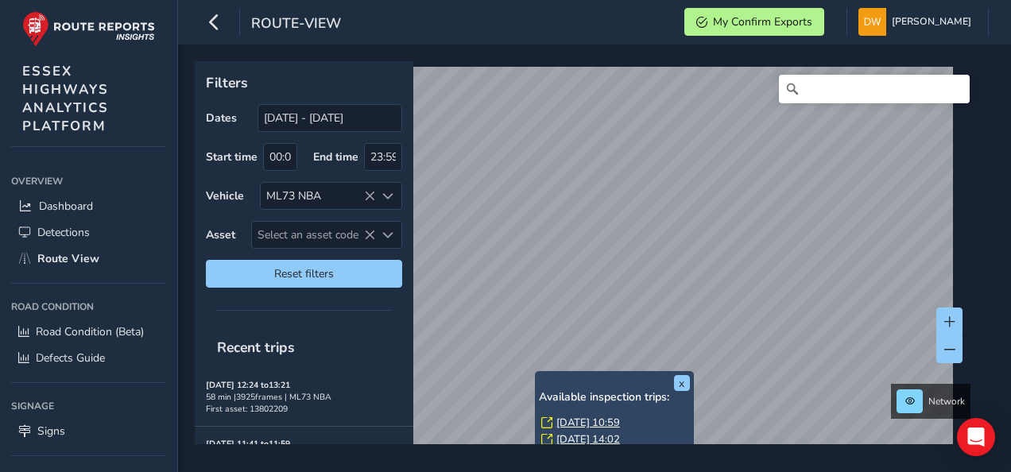
click at [562, 425] on link "[DATE] 10:59" at bounding box center [589, 423] width 64 height 14
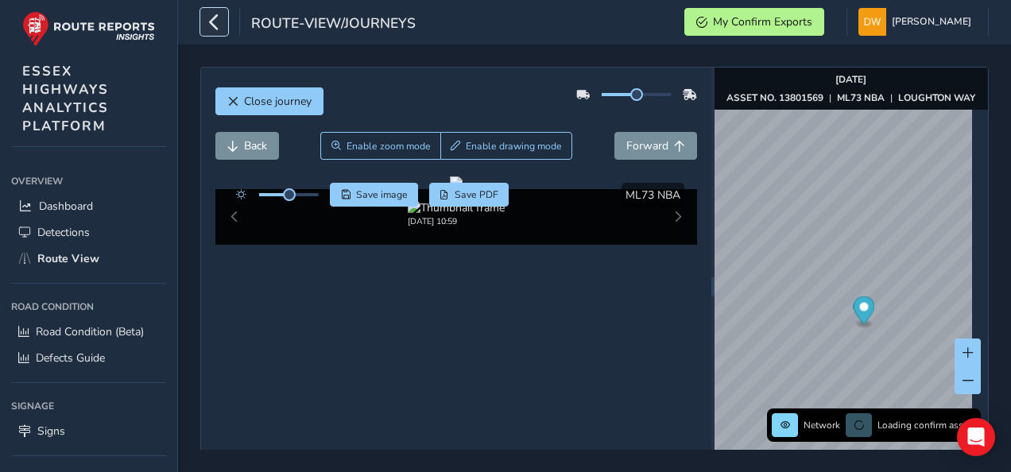
click at [212, 28] on icon "button" at bounding box center [214, 22] width 17 height 28
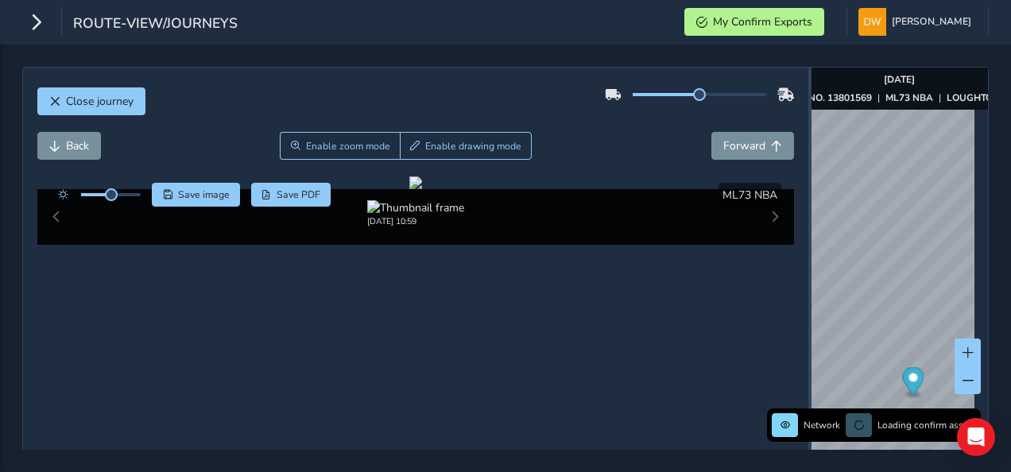
drag, startPoint x: 642, startPoint y: 279, endPoint x: 800, endPoint y: 324, distance: 163.8
click at [809, 324] on div at bounding box center [810, 287] width 3 height 438
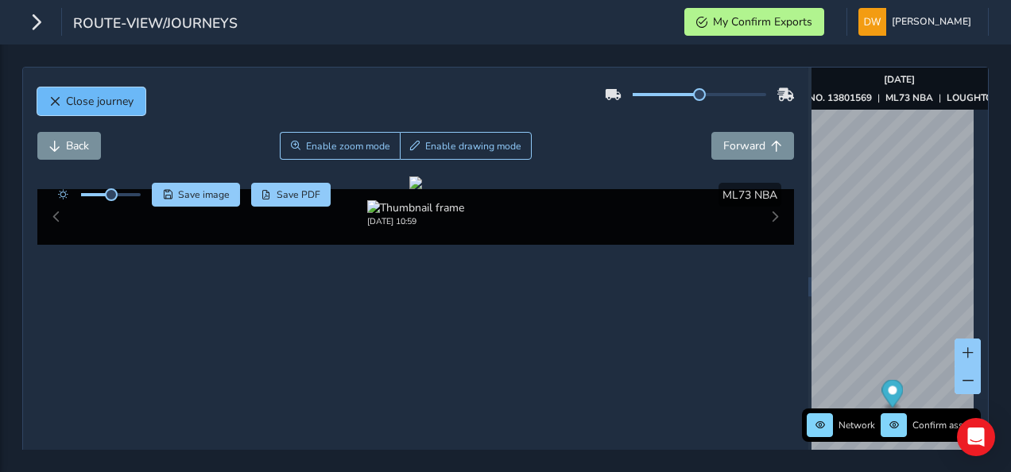
click at [139, 112] on button "Close journey" at bounding box center [91, 101] width 108 height 28
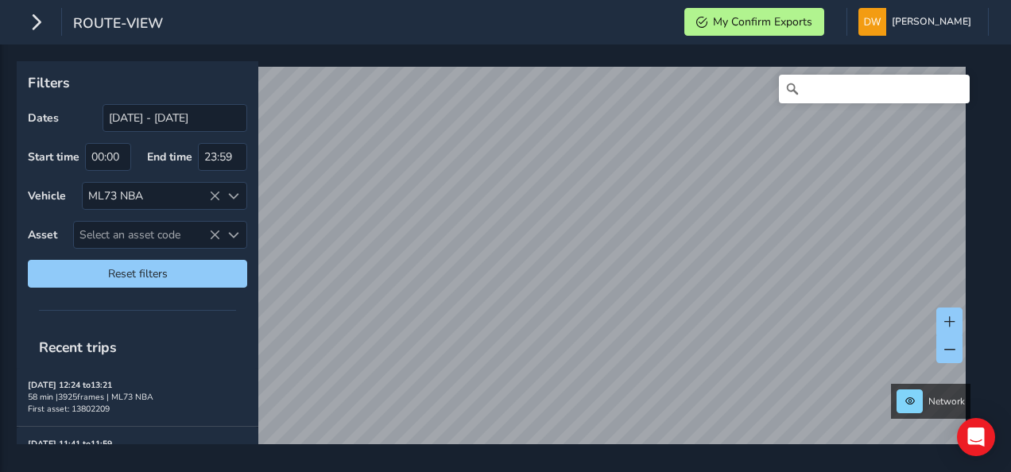
click at [509, 41] on div "route-view My Confirm Exports [PERSON_NAME] Colour Scheme: Dark Dim Light Logou…" at bounding box center [505, 236] width 1011 height 472
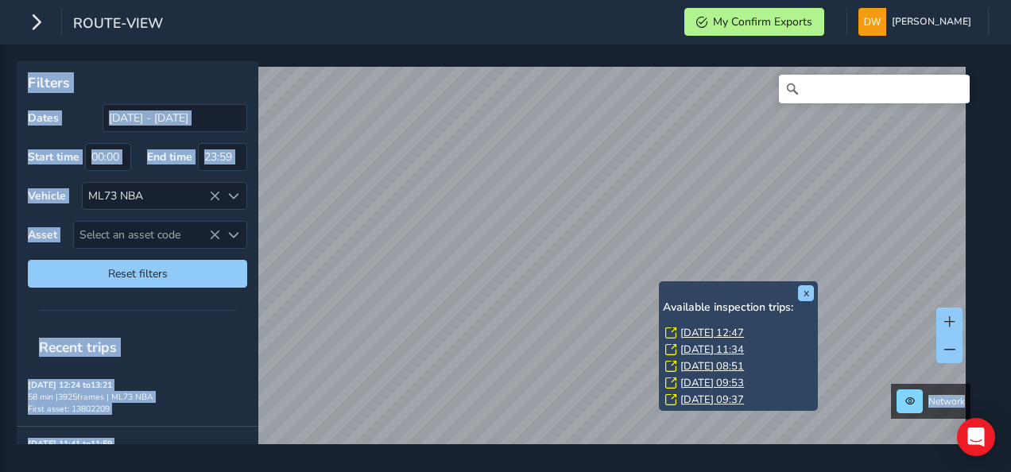
click at [201, 299] on div at bounding box center [138, 310] width 242 height 22
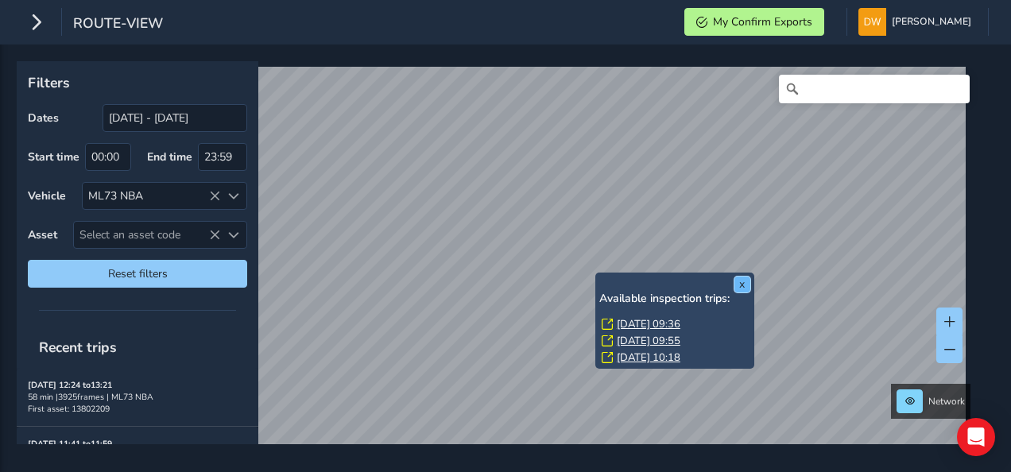
click at [742, 283] on button "x" at bounding box center [743, 285] width 16 height 16
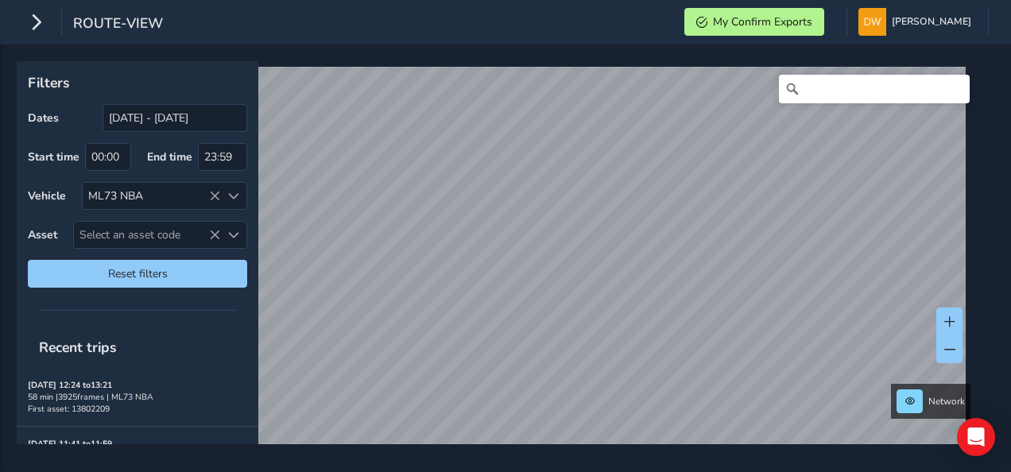
click at [629, 32] on div "route-view My Confirm Exports [PERSON_NAME] Colour Scheme: Dark Dim Light Logou…" at bounding box center [505, 236] width 1011 height 472
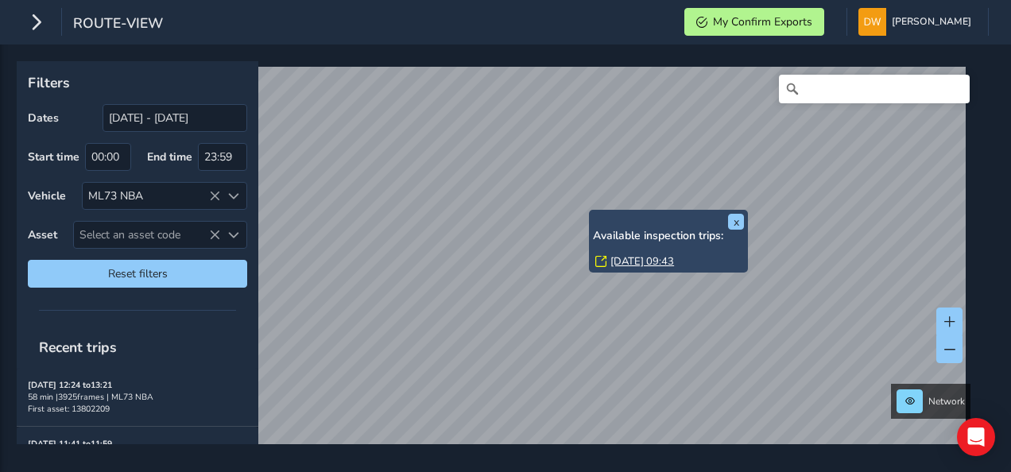
click at [617, 258] on link "[DATE] 09:43" at bounding box center [643, 261] width 64 height 14
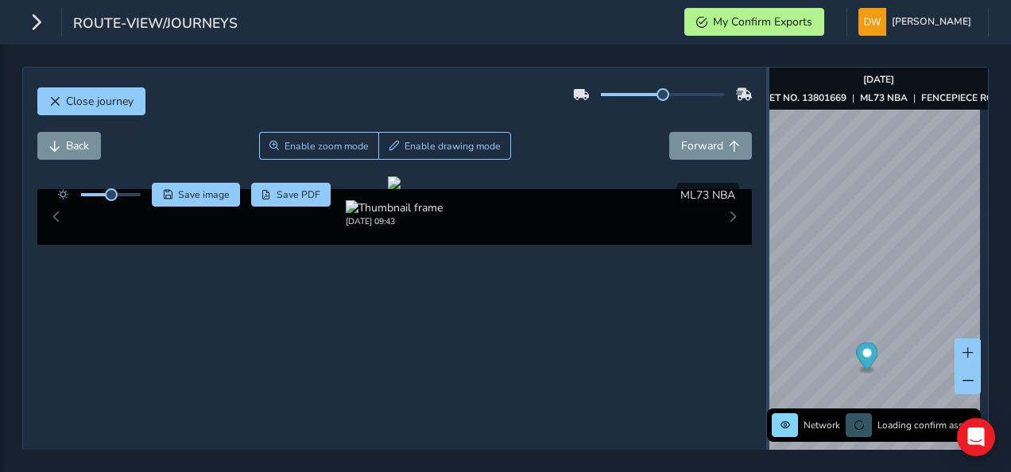
drag, startPoint x: 641, startPoint y: 281, endPoint x: 759, endPoint y: 299, distance: 119.8
click at [767, 299] on div at bounding box center [768, 287] width 3 height 438
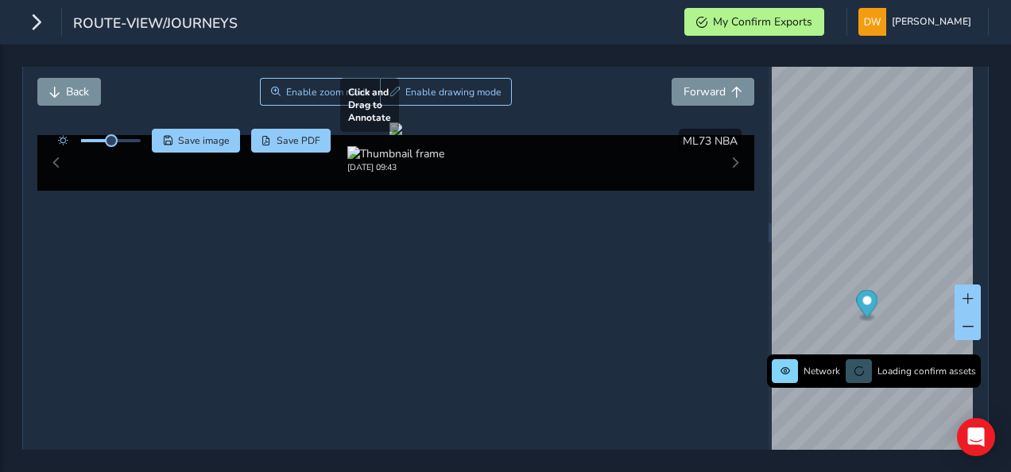
scroll to position [80, 0]
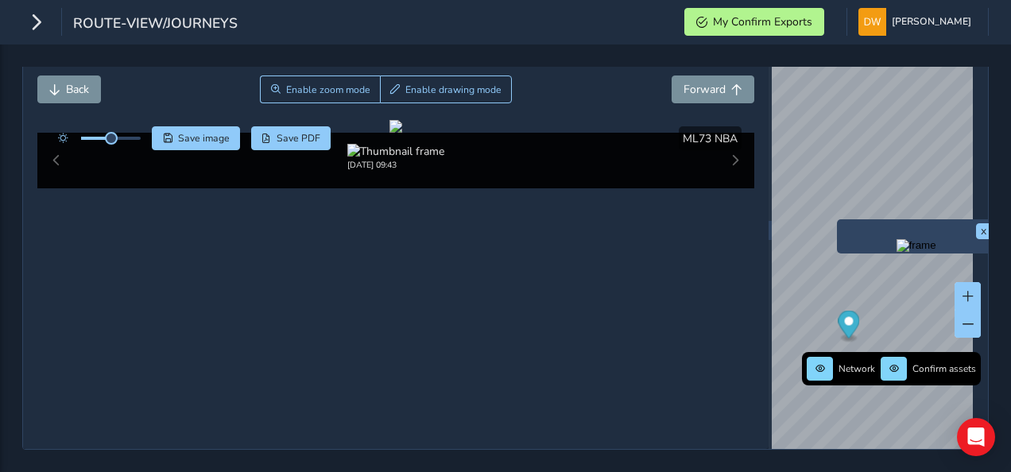
click at [897, 239] on img "Preview frame" at bounding box center [917, 245] width 40 height 13
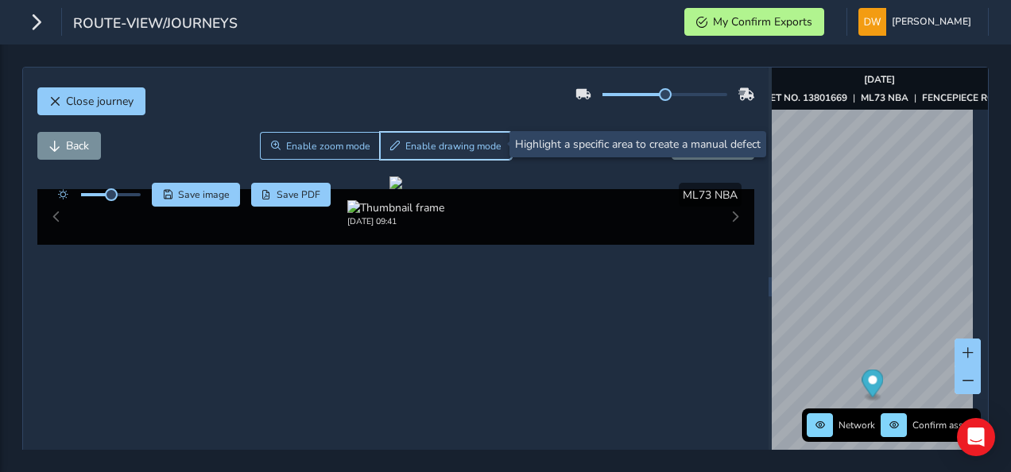
click at [466, 148] on span "Enable drawing mode" at bounding box center [454, 146] width 96 height 13
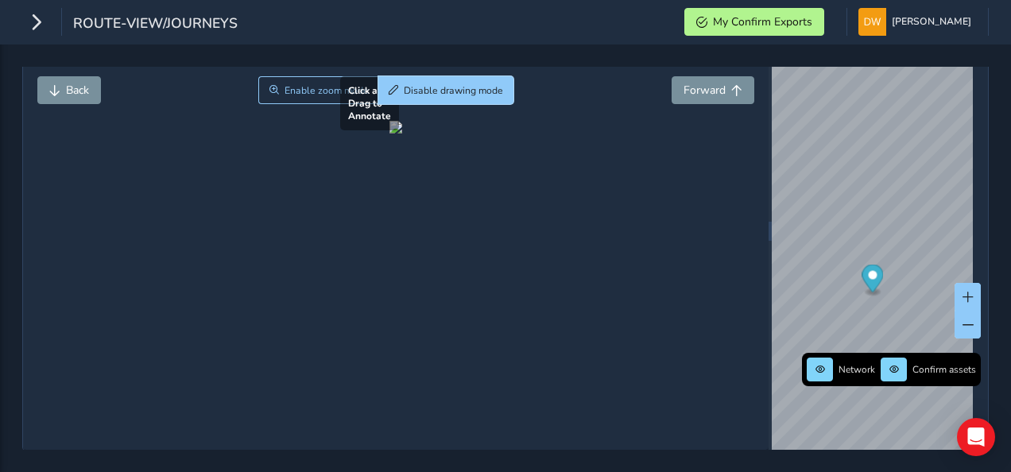
scroll to position [124, 0]
drag, startPoint x: 309, startPoint y: 243, endPoint x: 488, endPoint y: 337, distance: 202.7
click at [402, 133] on div at bounding box center [396, 126] width 13 height 13
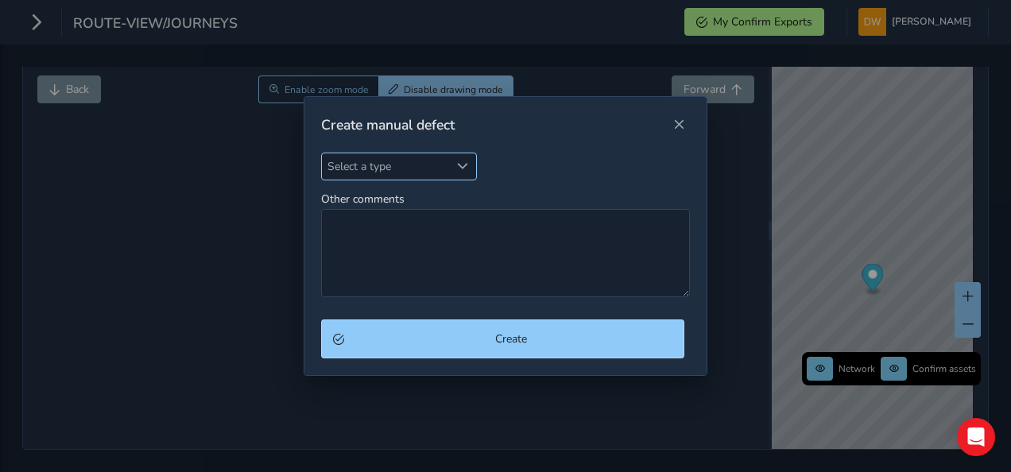
click at [461, 170] on span "Select a type" at bounding box center [462, 166] width 11 height 11
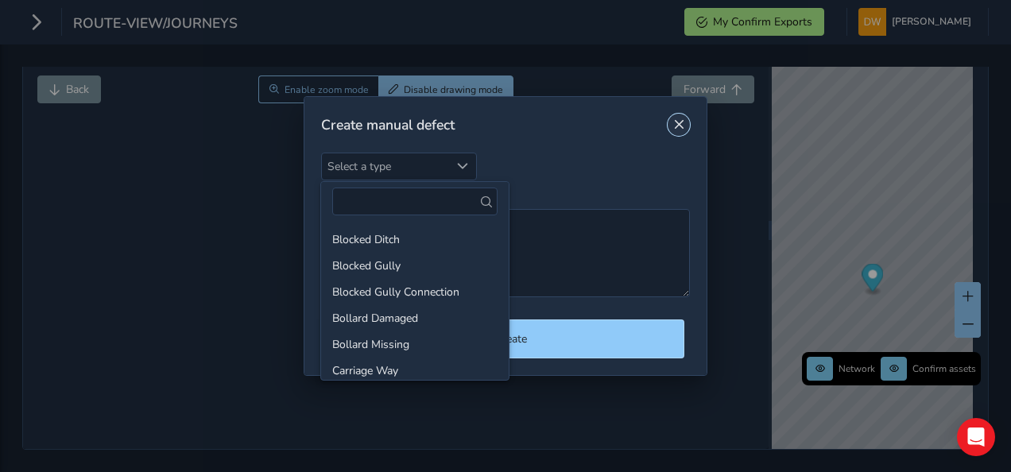
click at [683, 130] on span "Close" at bounding box center [678, 124] width 11 height 11
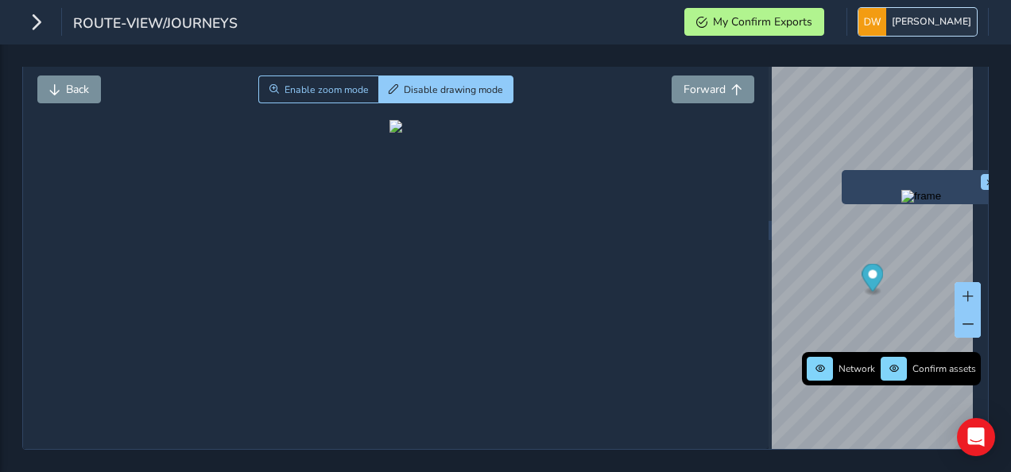
click at [918, 32] on span "[PERSON_NAME]" at bounding box center [932, 22] width 80 height 28
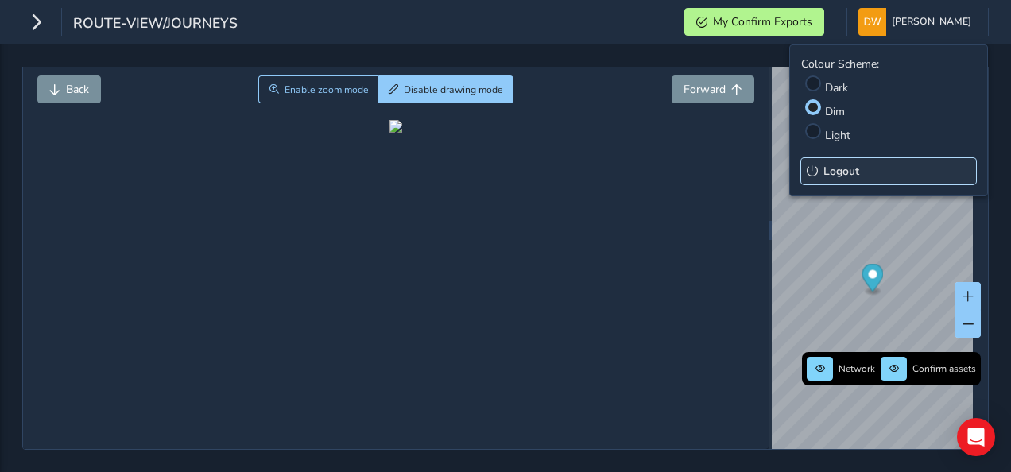
click at [827, 177] on span "Logout" at bounding box center [842, 171] width 36 height 15
